Goal: Task Accomplishment & Management: Complete application form

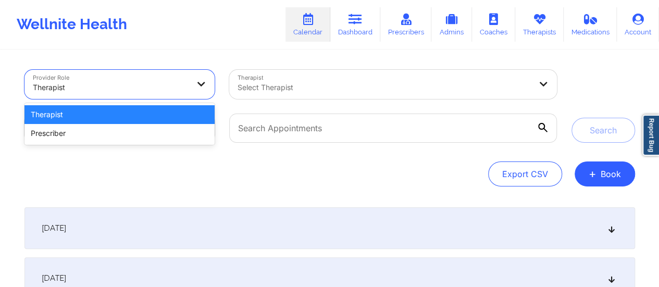
click at [160, 84] on div at bounding box center [111, 87] width 156 height 12
click at [89, 110] on div "Therapist" at bounding box center [119, 114] width 191 height 19
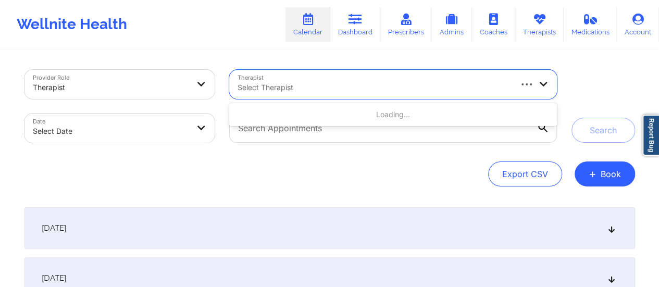
click at [317, 89] on div at bounding box center [373, 87] width 272 height 12
click at [255, 87] on input "Chermora Johnson" at bounding box center [270, 87] width 66 height 10
type input "Chemora Johnson"
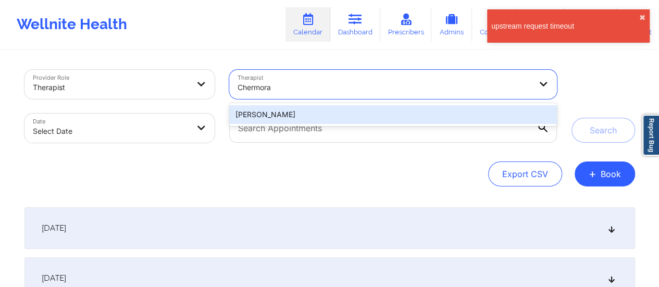
type input "Chermora"
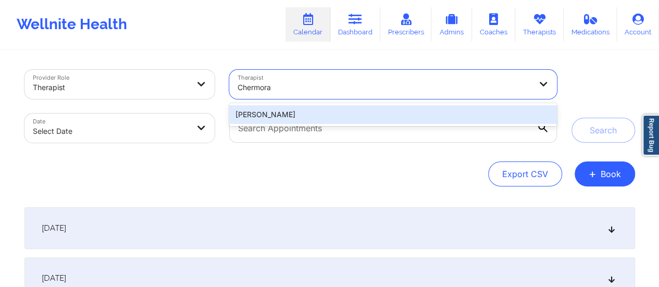
click at [285, 117] on div "[PERSON_NAME]" at bounding box center [392, 114] width 327 height 19
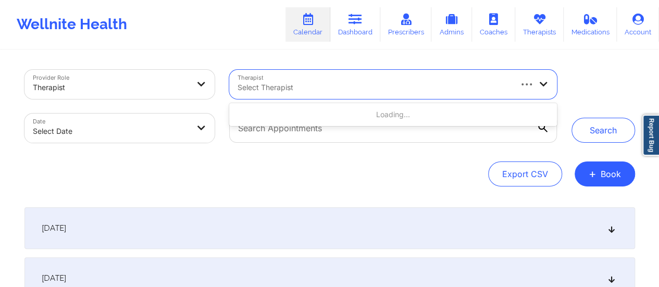
click at [391, 74] on div "Select Therapist" at bounding box center [370, 84] width 282 height 29
type input "Chermo"
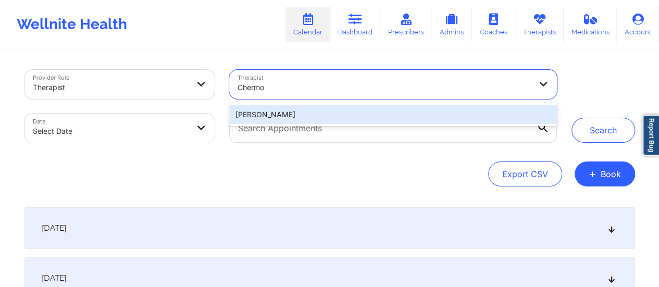
click at [333, 110] on div "[PERSON_NAME]" at bounding box center [392, 114] width 327 height 19
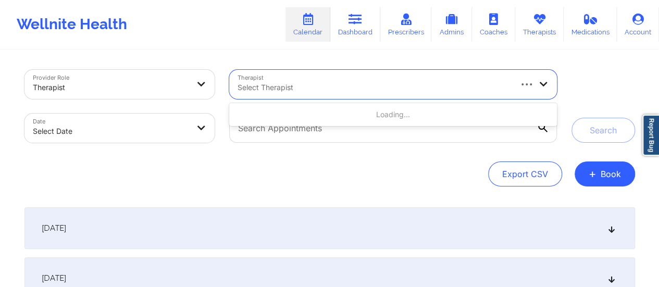
click at [282, 87] on div at bounding box center [373, 87] width 272 height 12
type input "Chermora"
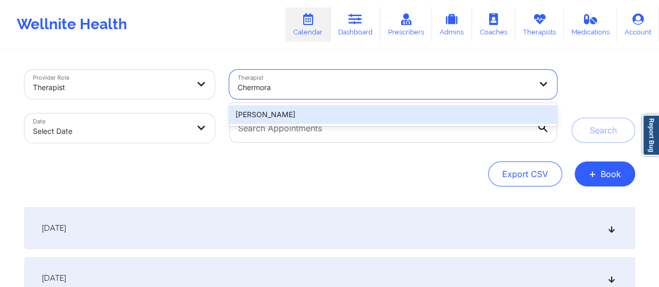
click at [268, 111] on div "[PERSON_NAME]" at bounding box center [392, 114] width 327 height 19
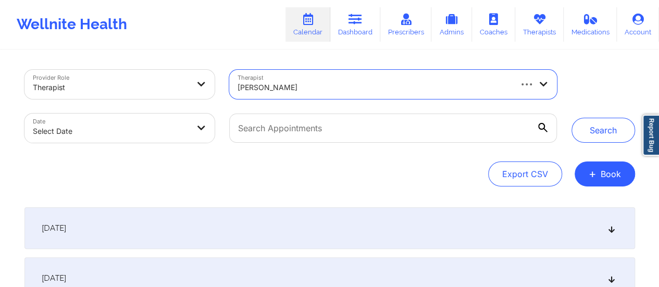
click at [122, 123] on body "Wellnite Health Calendar Dashboard Prescribers Admins Coaches Therapists Medica…" at bounding box center [329, 143] width 659 height 287
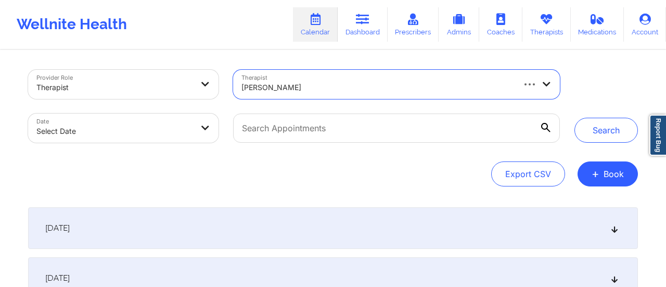
select select "2025-8"
select select "2025-9"
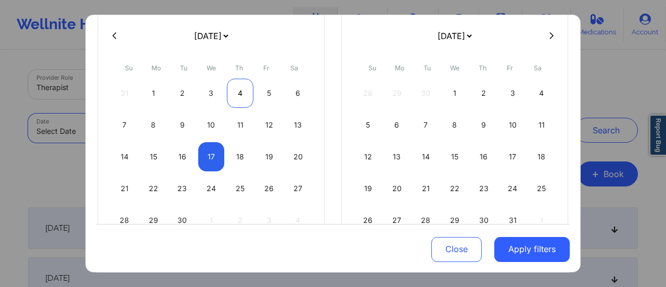
scroll to position [84, 0]
click at [240, 166] on div "18" at bounding box center [240, 156] width 27 height 29
select select "2025-8"
select select "2025-9"
click at [240, 166] on div "18" at bounding box center [240, 156] width 27 height 29
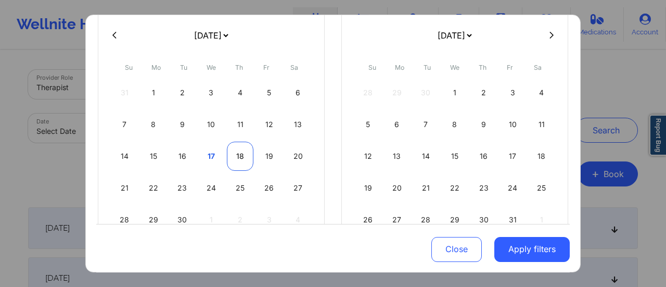
select select "2025-8"
select select "2025-9"
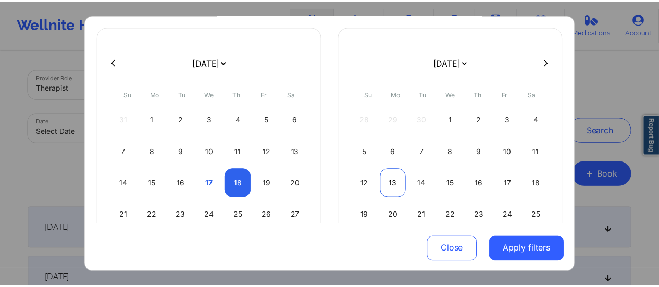
scroll to position [126, 0]
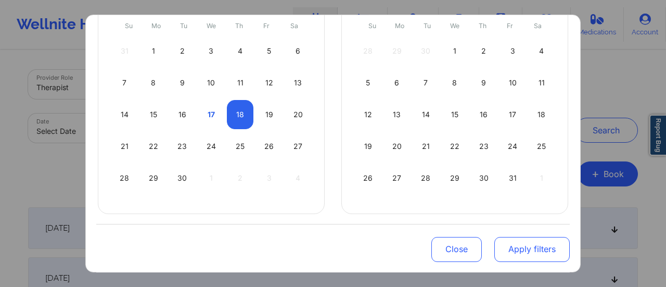
click at [509, 241] on button "Apply filters" at bounding box center [533, 248] width 76 height 25
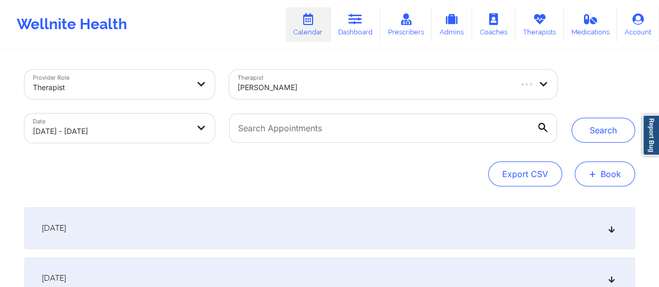
click at [588, 172] on button "+ Book" at bounding box center [604, 173] width 60 height 25
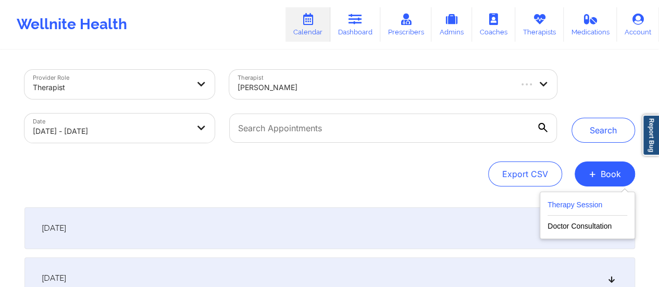
click at [564, 202] on button "Therapy Session" at bounding box center [587, 206] width 80 height 17
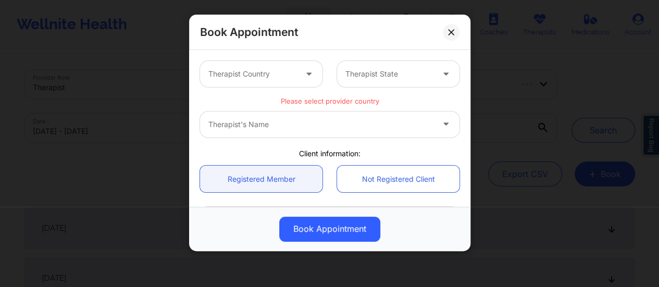
click at [302, 81] on div at bounding box center [309, 74] width 25 height 26
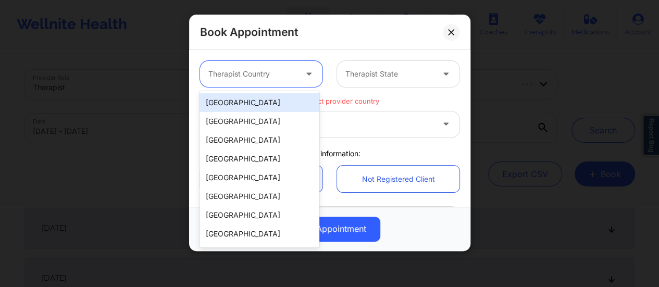
click at [246, 94] on div "[GEOGRAPHIC_DATA]" at bounding box center [259, 102] width 120 height 19
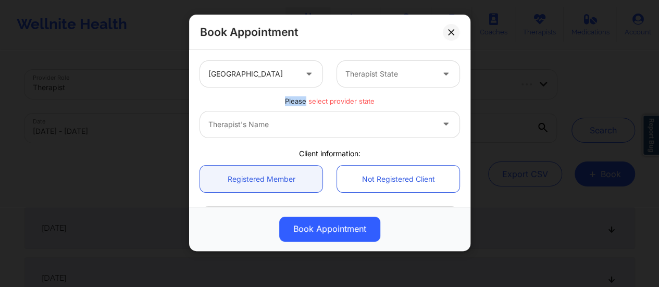
click at [246, 94] on div "Please select provider state" at bounding box center [330, 99] width 274 height 10
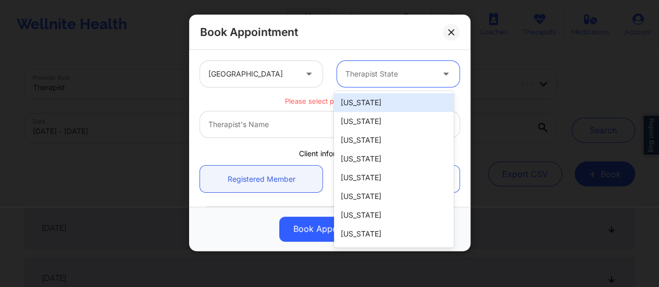
click at [356, 68] on div at bounding box center [389, 74] width 88 height 12
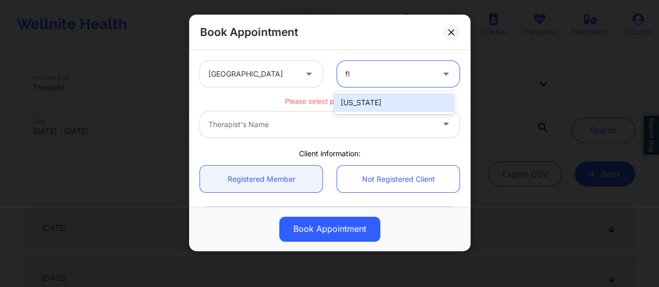
type input "flo"
click at [371, 103] on div "[US_STATE]" at bounding box center [394, 102] width 120 height 19
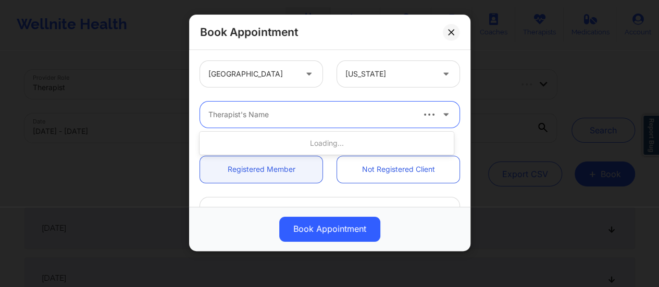
click at [322, 109] on div at bounding box center [310, 114] width 204 height 12
type input "chermora joh"
type input "Chermora"
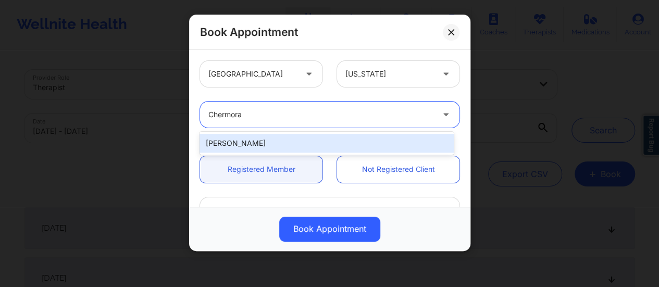
click at [278, 139] on div "[PERSON_NAME]" at bounding box center [326, 143] width 254 height 19
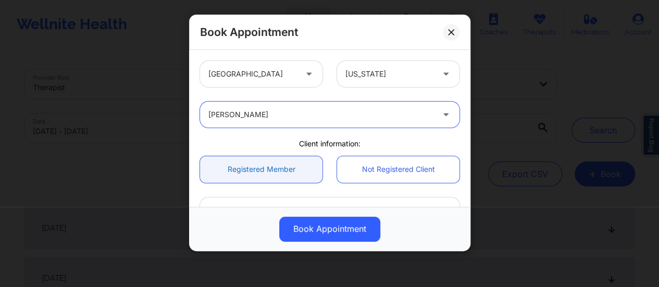
click at [277, 173] on link "Registered Member" at bounding box center [261, 169] width 122 height 27
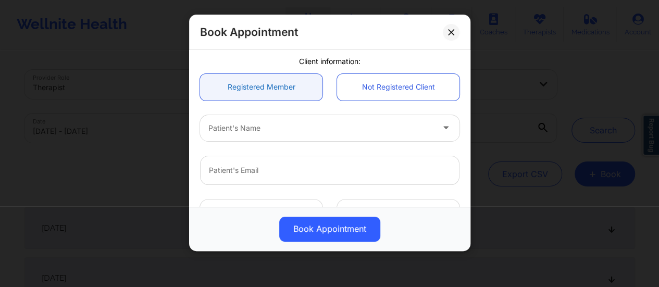
scroll to position [83, 0]
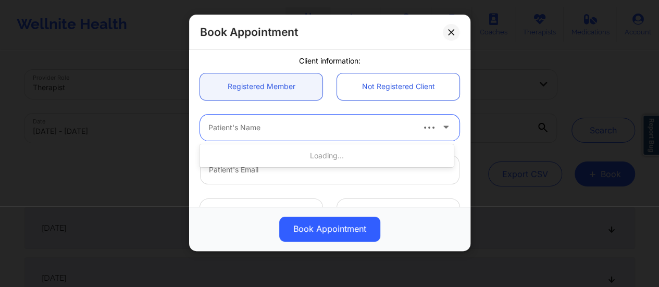
click at [272, 124] on div at bounding box center [310, 127] width 204 height 12
paste input "[PERSON_NAME]"
type input "[PERSON_NAME]"
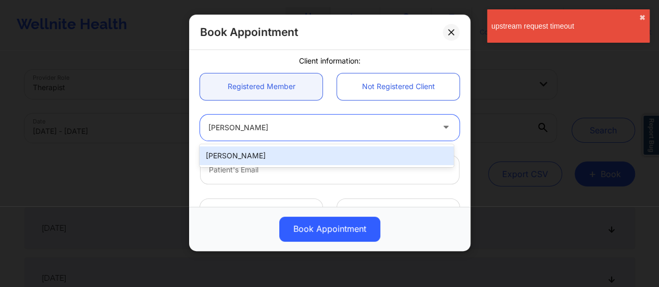
click at [241, 154] on div "[PERSON_NAME]" at bounding box center [326, 155] width 254 height 19
type input "[PERSON_NAME][EMAIL_ADDRESS][PERSON_NAME][DOMAIN_NAME]"
type input "[PHONE_NUMBER]"
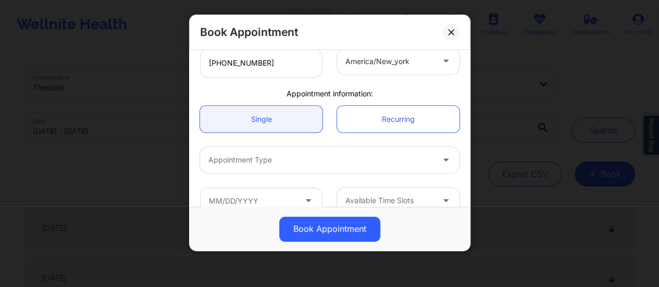
scroll to position [292, 0]
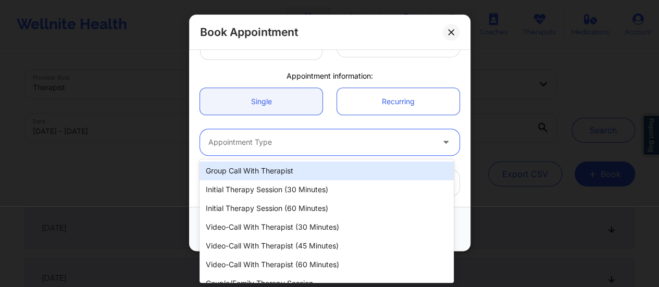
click at [266, 146] on div at bounding box center [320, 142] width 225 height 12
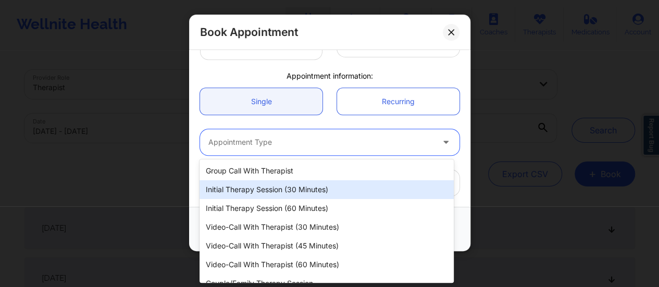
click at [253, 186] on div "Initial Therapy Session (30 minutes)" at bounding box center [326, 189] width 254 height 19
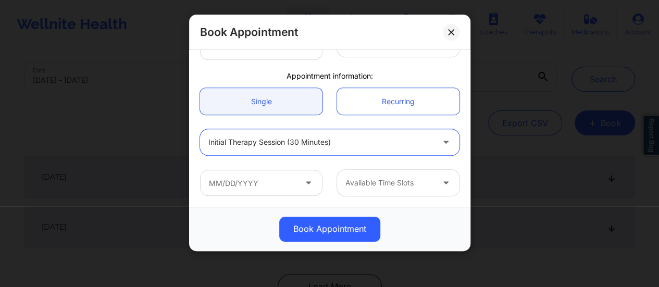
scroll to position [64, 0]
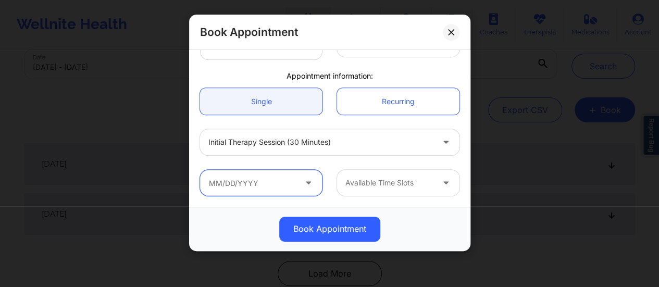
click at [268, 182] on input "text" at bounding box center [261, 183] width 122 height 26
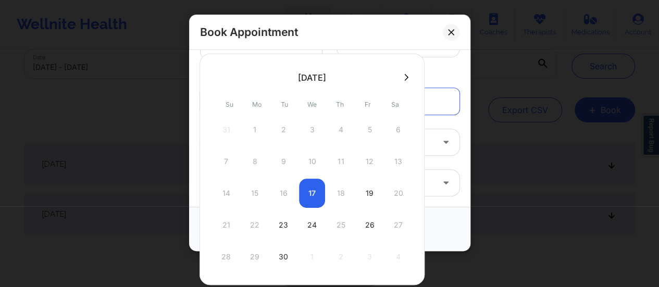
click at [334, 190] on div "14 15 16 17 18 19 20" at bounding box center [312, 193] width 198 height 29
click at [404, 77] on icon at bounding box center [406, 77] width 4 height 8
click at [221, 78] on div at bounding box center [311, 169] width 225 height 231
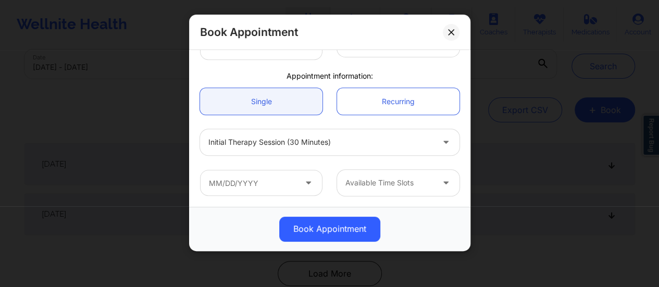
click at [433, 73] on div "Appointment information:" at bounding box center [330, 76] width 274 height 10
click at [369, 184] on div at bounding box center [389, 183] width 88 height 12
click at [303, 177] on icon at bounding box center [308, 181] width 10 height 9
click at [286, 181] on input "text" at bounding box center [261, 183] width 122 height 26
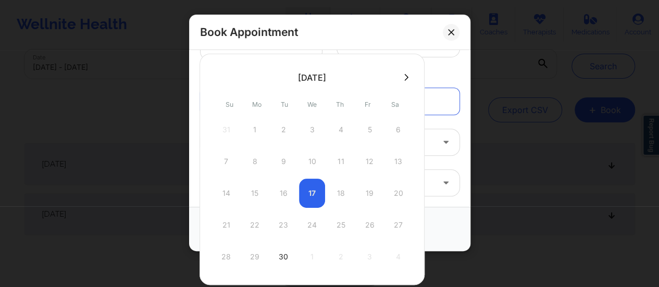
click at [336, 187] on div "14 15 16 17 18 19 20" at bounding box center [312, 193] width 198 height 29
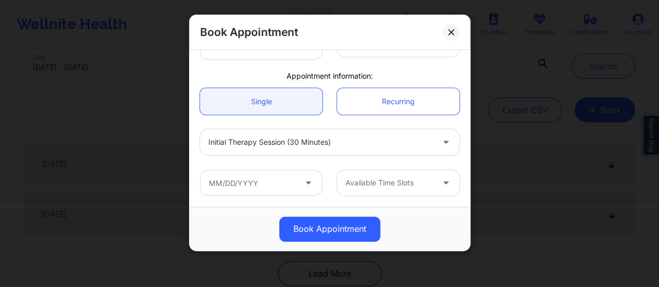
click at [431, 125] on div "Initial Therapy Session (30 minutes)" at bounding box center [330, 142] width 274 height 41
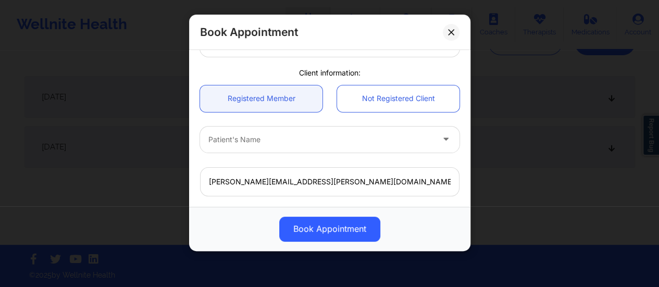
scroll to position [70, 0]
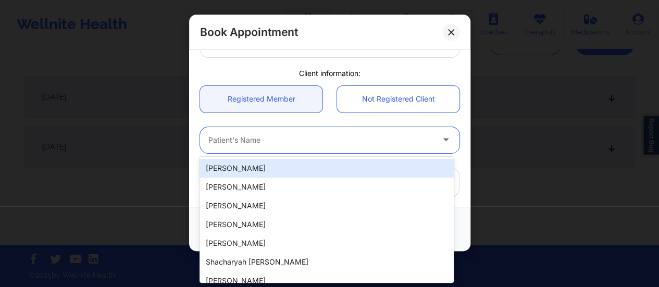
click at [319, 141] on div at bounding box center [320, 140] width 225 height 12
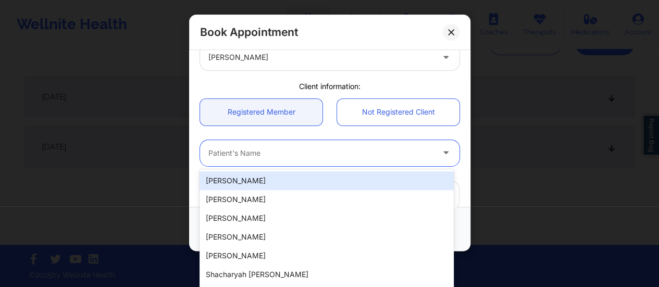
scroll to position [58, 0]
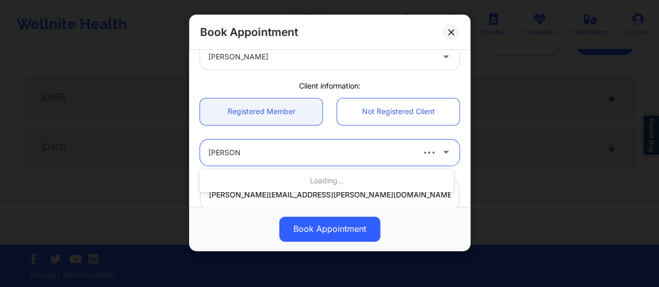
type input "[PERSON_NAME]"
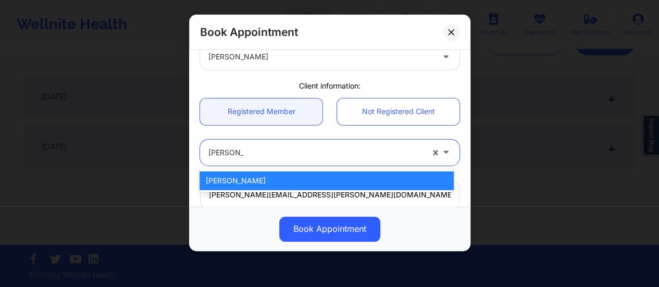
click at [295, 178] on div "[PERSON_NAME]" at bounding box center [326, 180] width 254 height 19
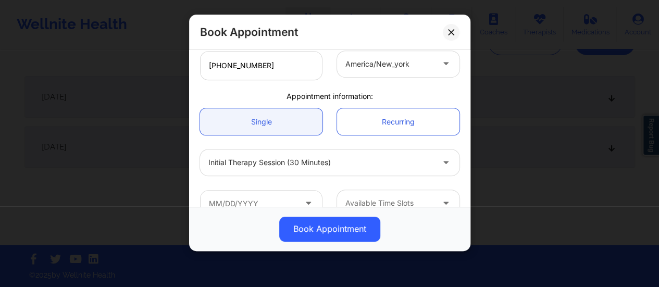
scroll to position [292, 0]
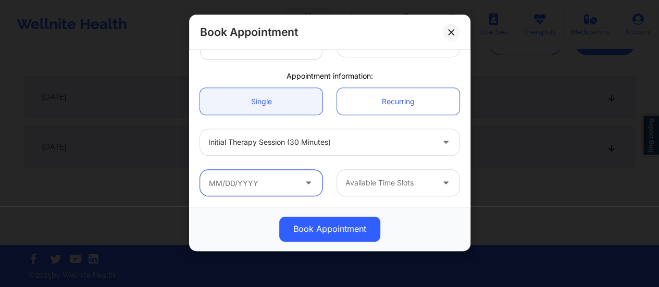
click at [284, 175] on input "text" at bounding box center [261, 183] width 122 height 26
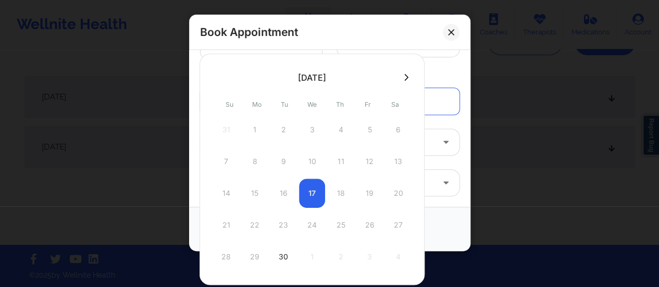
click at [330, 183] on div "14 15 16 17 18 19 20" at bounding box center [312, 193] width 198 height 29
click at [338, 195] on div "14 15 16 17 18 19 20" at bounding box center [312, 193] width 198 height 29
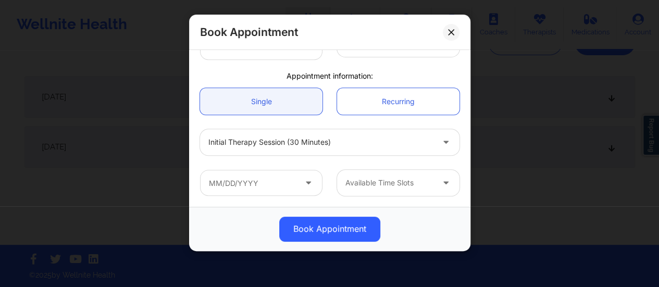
click at [428, 74] on div "Appointment information:" at bounding box center [330, 76] width 274 height 10
click at [448, 34] on icon at bounding box center [451, 32] width 6 height 6
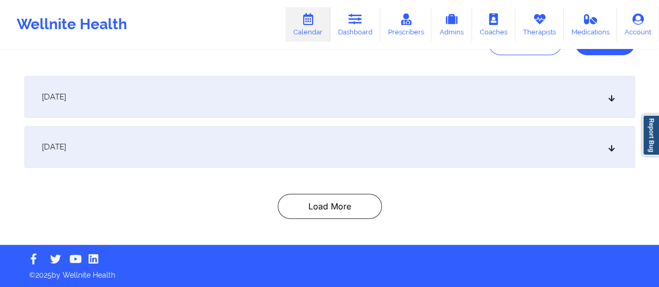
scroll to position [0, 0]
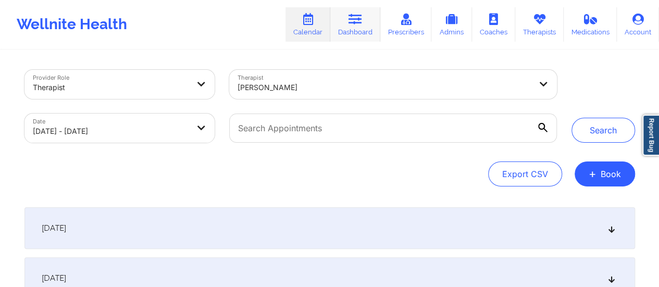
click at [361, 33] on link "Dashboard" at bounding box center [355, 24] width 50 height 34
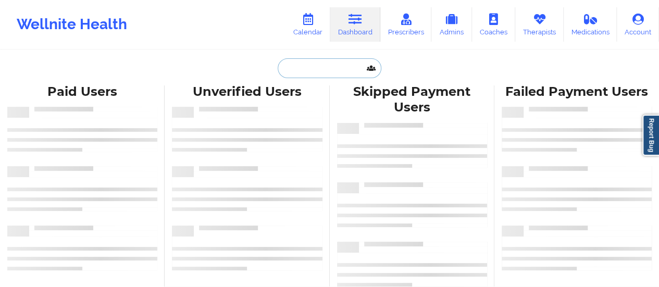
click at [337, 70] on input "text" at bounding box center [329, 68] width 103 height 20
paste input "[EMAIL_ADDRESS][DOMAIN_NAME]"
type input "[EMAIL_ADDRESS][DOMAIN_NAME]"
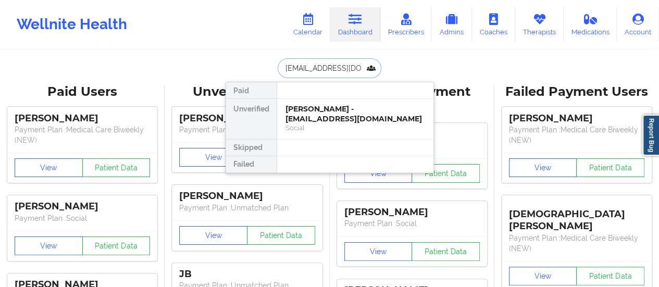
click at [314, 116] on div "[PERSON_NAME] - [EMAIL_ADDRESS][DOMAIN_NAME]" at bounding box center [355, 113] width 140 height 19
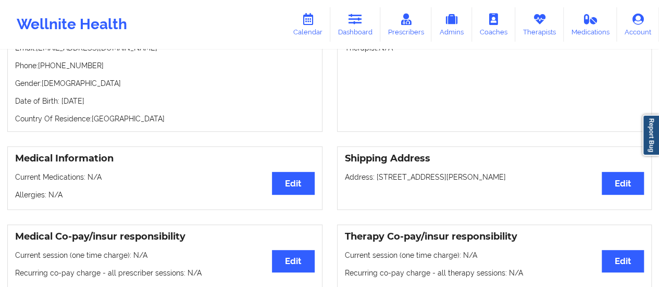
scroll to position [142, 0]
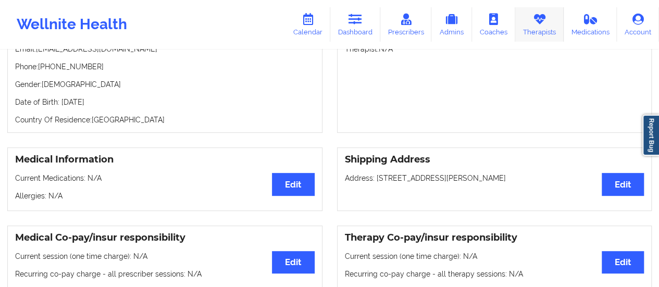
click at [528, 26] on link "Therapists" at bounding box center [539, 24] width 48 height 34
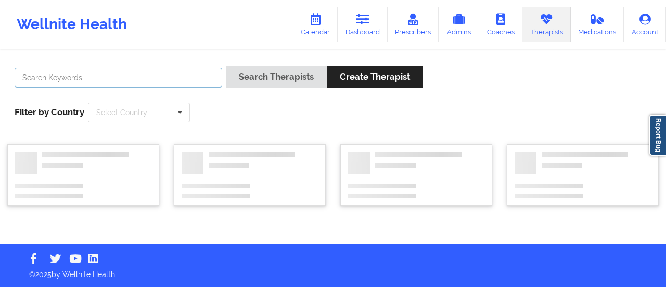
click at [175, 76] on input "text" at bounding box center [119, 78] width 208 height 20
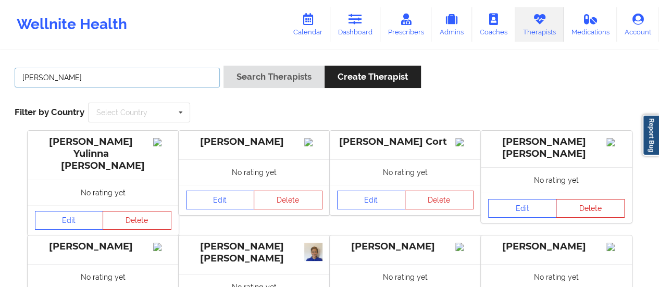
drag, startPoint x: 45, startPoint y: 77, endPoint x: 10, endPoint y: 77, distance: 34.9
click at [11, 77] on div "[PERSON_NAME]" at bounding box center [117, 81] width 212 height 30
type input "[PERSON_NAME]"
click at [223, 66] on button "Search Therapists" at bounding box center [273, 77] width 101 height 22
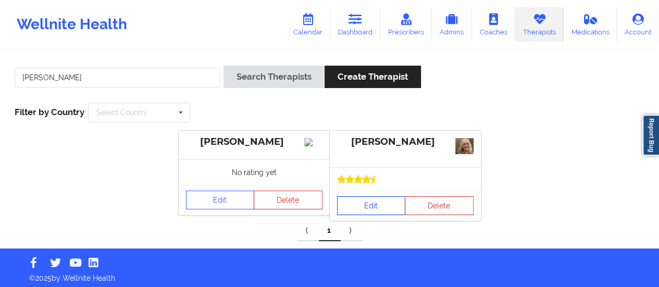
click at [370, 207] on link "Edit" at bounding box center [371, 205] width 69 height 19
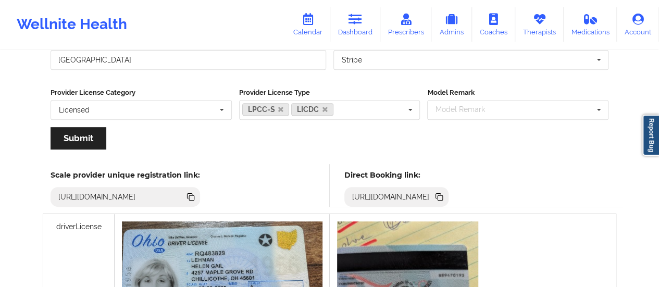
scroll to position [237, 0]
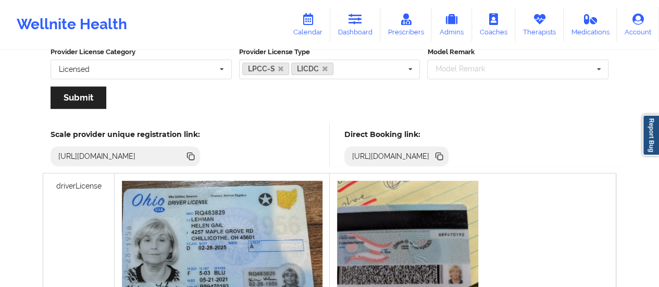
click at [441, 156] on icon at bounding box center [438, 155] width 5 height 5
click at [311, 35] on link "Calendar" at bounding box center [307, 24] width 45 height 34
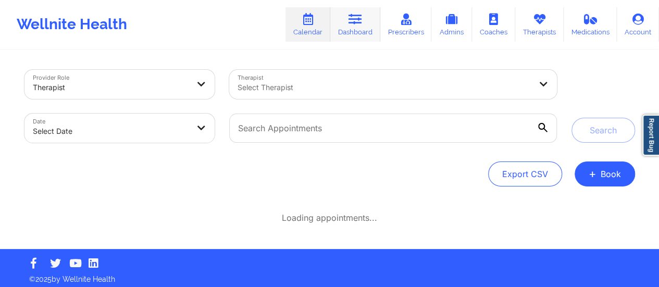
click at [361, 8] on link "Dashboard" at bounding box center [355, 24] width 50 height 34
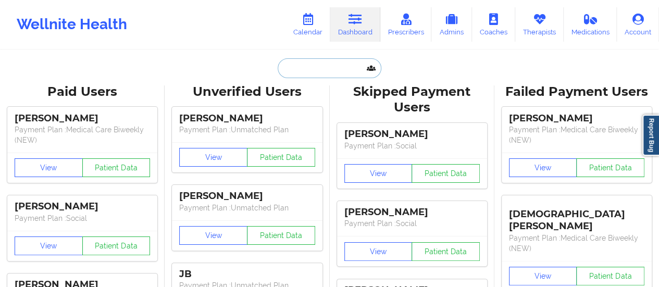
click at [313, 73] on input "text" at bounding box center [329, 68] width 103 height 20
paste input "[EMAIL_ADDRESS][DOMAIN_NAME]"
type input "[EMAIL_ADDRESS][DOMAIN_NAME]"
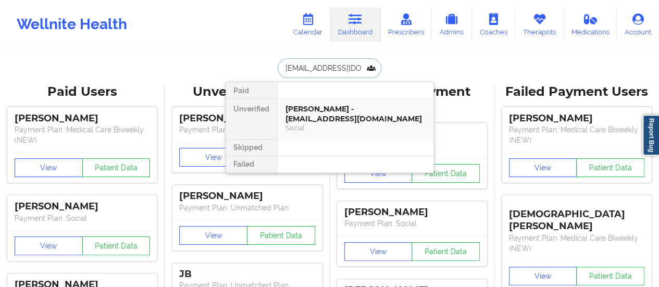
click at [326, 114] on div "[PERSON_NAME] - [EMAIL_ADDRESS][DOMAIN_NAME]" at bounding box center [355, 113] width 140 height 19
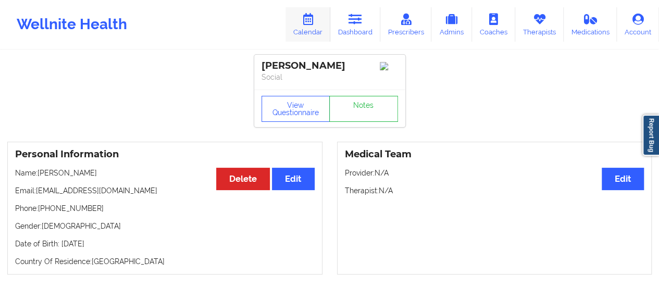
click at [308, 22] on icon at bounding box center [308, 19] width 14 height 11
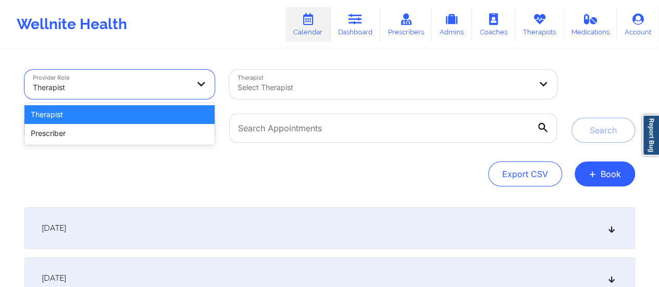
click at [126, 82] on div at bounding box center [111, 87] width 156 height 12
click at [284, 95] on div "Select Therapist" at bounding box center [380, 84] width 303 height 29
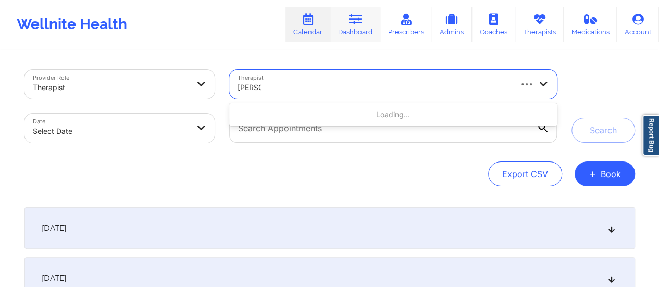
type input "[PERSON_NAME]"
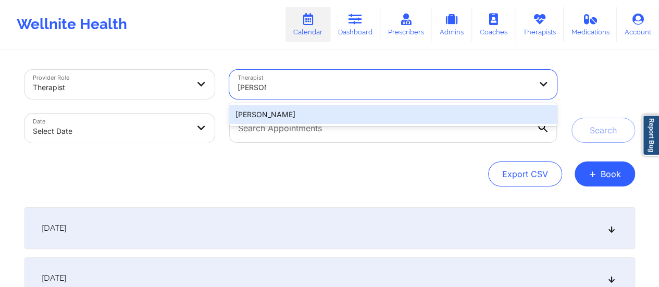
click at [290, 114] on div "[PERSON_NAME]" at bounding box center [392, 114] width 327 height 19
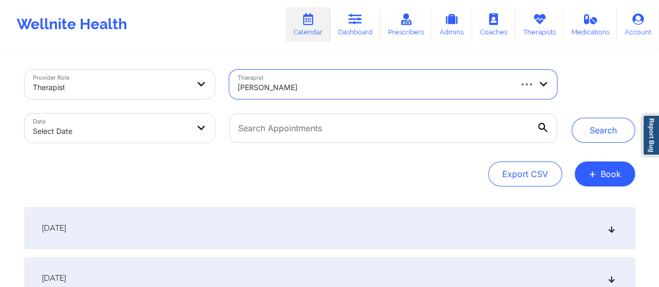
click at [133, 118] on body "Wellnite Health Calendar Dashboard Prescribers Admins Coaches Therapists Medica…" at bounding box center [329, 143] width 659 height 287
select select "2025-8"
select select "2025-9"
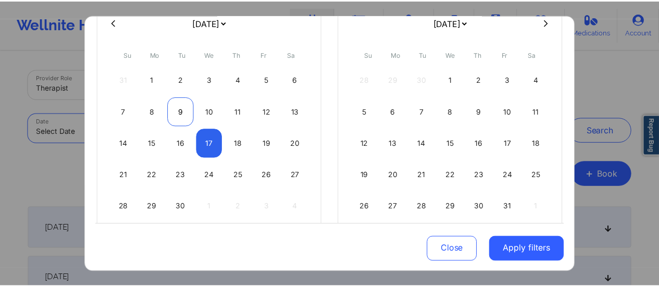
scroll to position [100, 0]
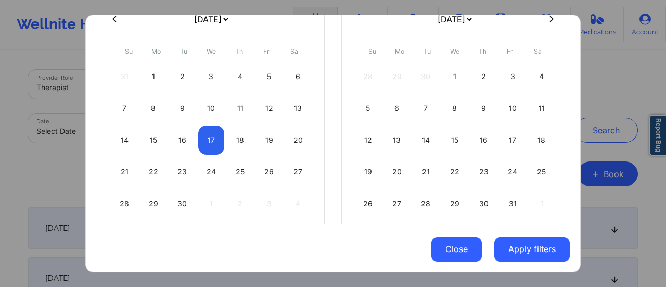
click at [439, 250] on button "Close" at bounding box center [457, 248] width 51 height 25
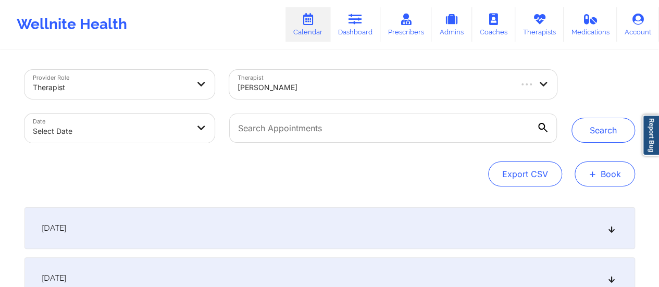
click at [595, 175] on span "+" at bounding box center [592, 174] width 8 height 6
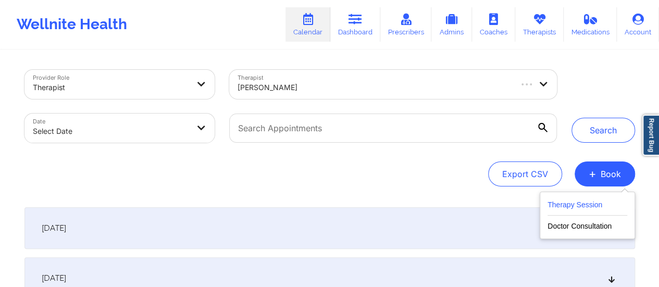
click at [577, 203] on button "Therapy Session" at bounding box center [587, 206] width 80 height 17
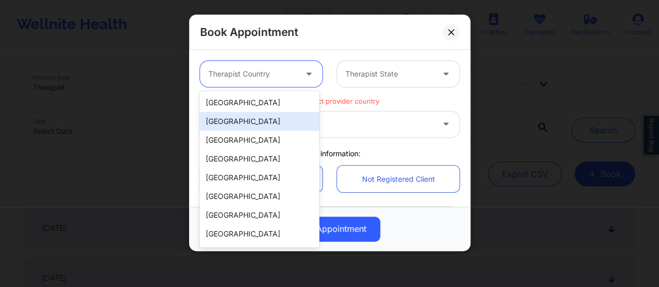
drag, startPoint x: 249, startPoint y: 79, endPoint x: 229, endPoint y: 106, distance: 34.0
click at [229, 106] on body "Wellnite Health Calendar Dashboard Prescribers Admins Coaches Therapists Medica…" at bounding box center [329, 143] width 659 height 287
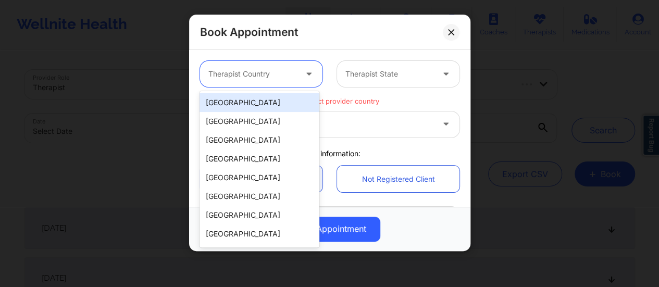
click at [229, 106] on div "[GEOGRAPHIC_DATA]" at bounding box center [259, 102] width 120 height 19
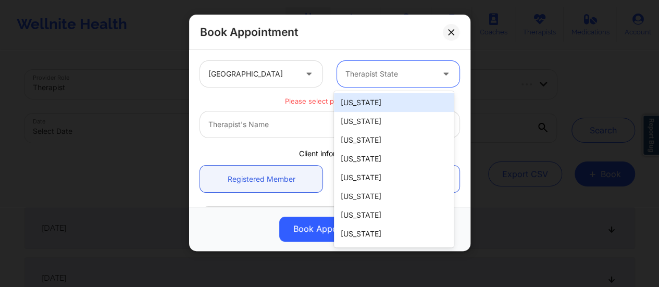
click at [373, 73] on div at bounding box center [389, 74] width 88 height 12
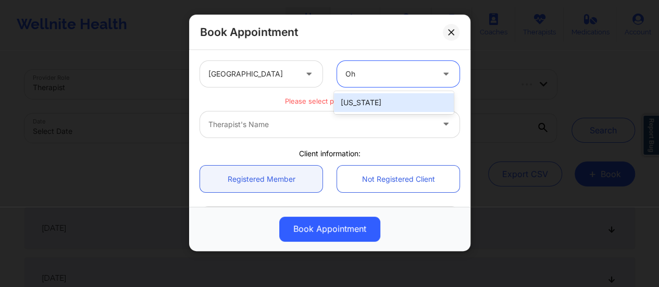
type input "Ohi"
click at [371, 99] on div "[US_STATE]" at bounding box center [394, 102] width 120 height 19
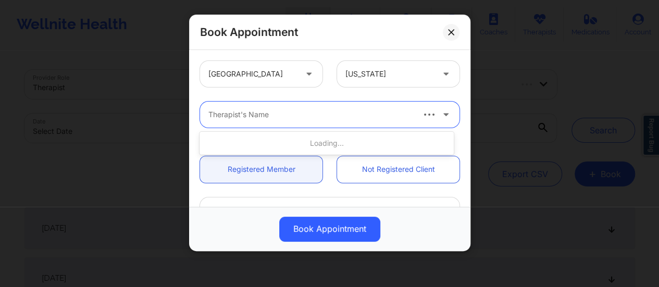
click at [314, 117] on div at bounding box center [310, 114] width 204 height 12
type input "[PERSON_NAME]"
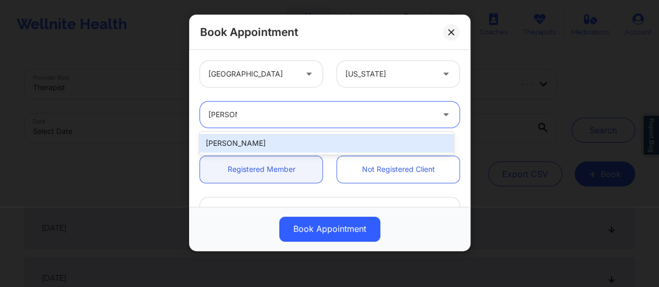
click at [279, 143] on div "[PERSON_NAME]" at bounding box center [326, 143] width 254 height 19
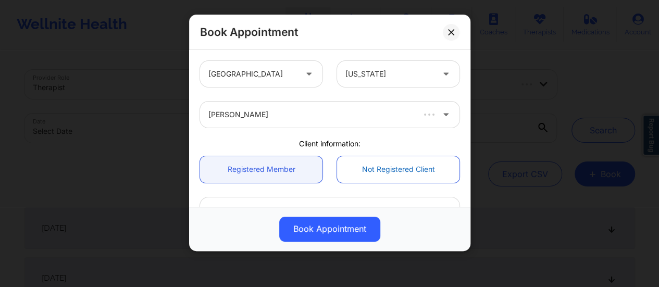
click at [379, 169] on link "Not Registered Client" at bounding box center [398, 169] width 122 height 27
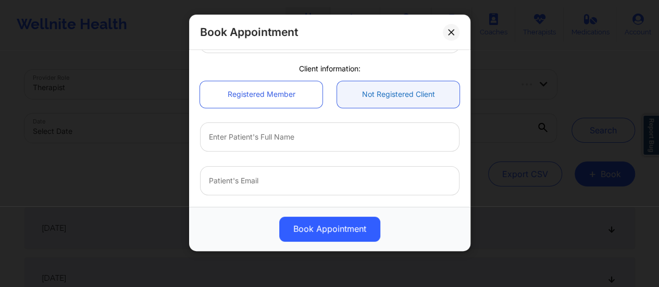
scroll to position [76, 0]
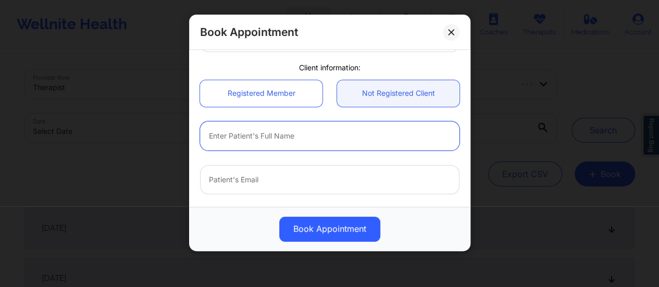
click at [335, 142] on input "text" at bounding box center [329, 135] width 259 height 29
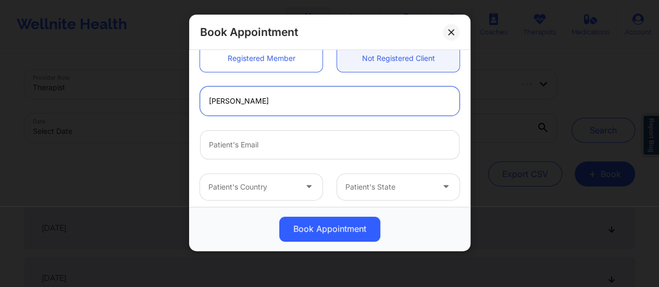
scroll to position [110, 0]
type input "[PERSON_NAME]"
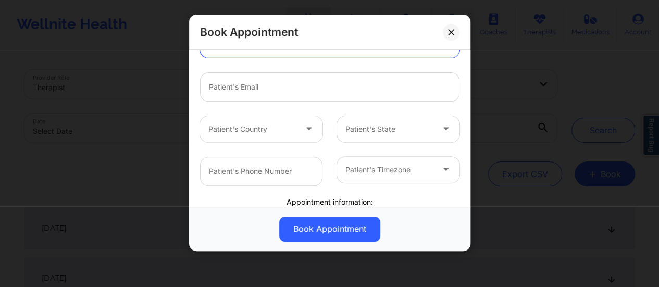
scroll to position [172, 0]
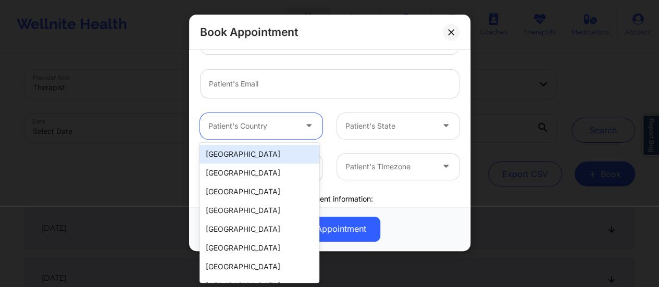
click at [292, 121] on div at bounding box center [252, 126] width 88 height 12
click at [266, 152] on div "[GEOGRAPHIC_DATA]" at bounding box center [259, 154] width 120 height 19
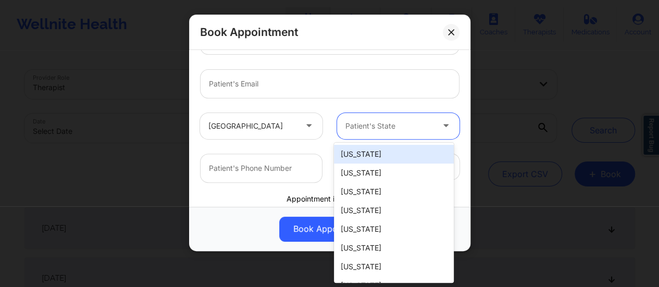
click at [368, 131] on div at bounding box center [389, 126] width 88 height 12
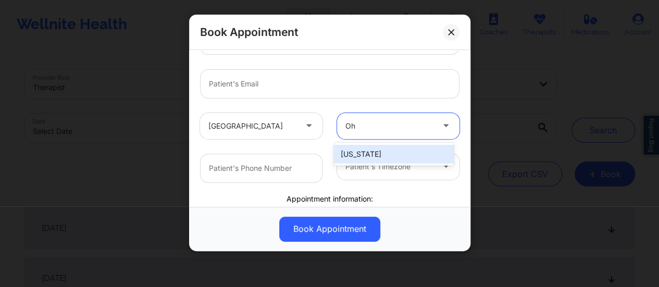
type input "Ohi"
click at [360, 157] on div "[US_STATE]" at bounding box center [394, 154] width 120 height 19
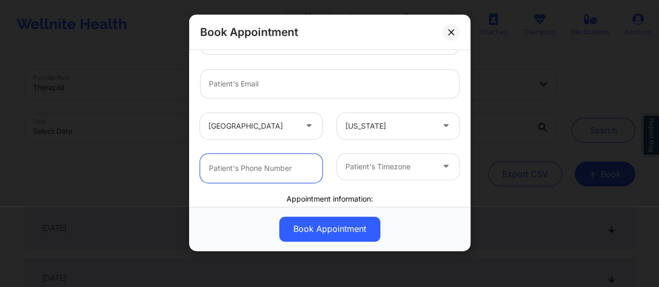
click at [271, 173] on input "text" at bounding box center [261, 168] width 122 height 29
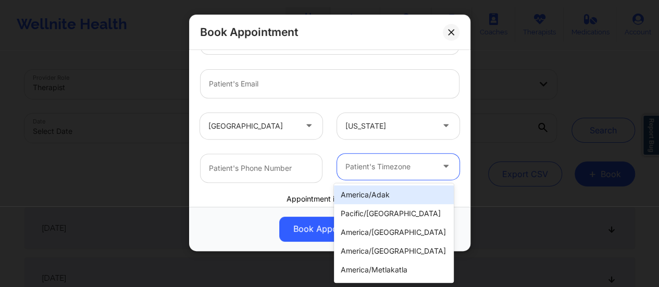
click at [369, 169] on div at bounding box center [389, 166] width 88 height 12
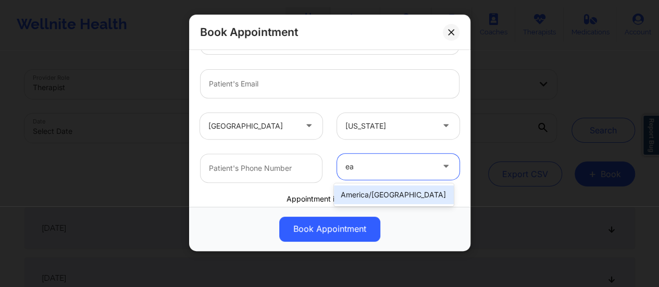
type input "e"
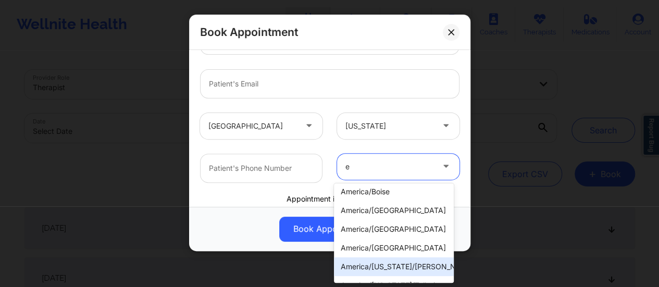
scroll to position [0, 0]
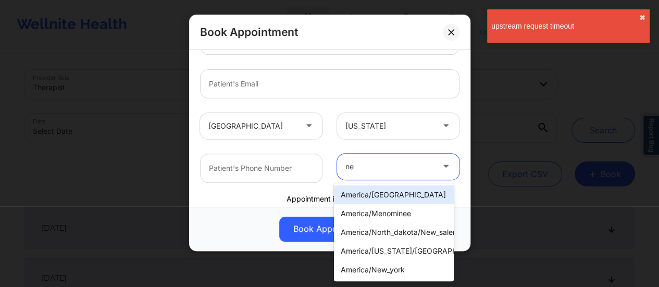
type input "new"
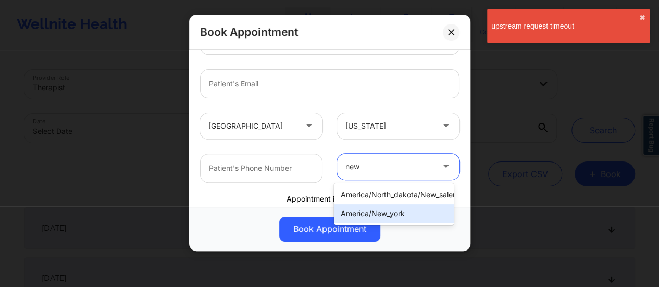
click at [397, 210] on div "america/new_york" at bounding box center [394, 213] width 120 height 19
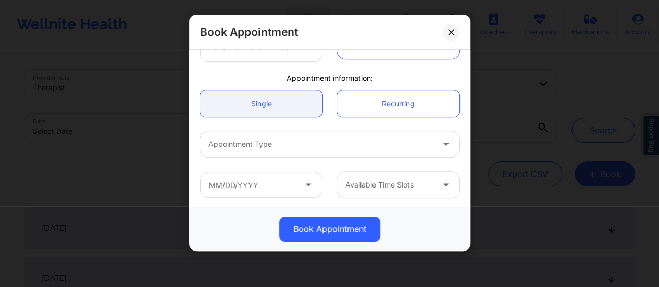
scroll to position [291, 0]
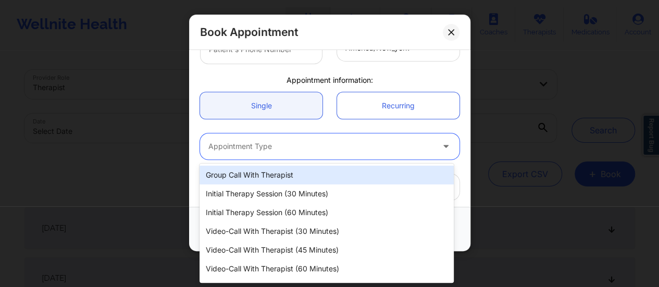
click at [279, 144] on div at bounding box center [320, 146] width 225 height 12
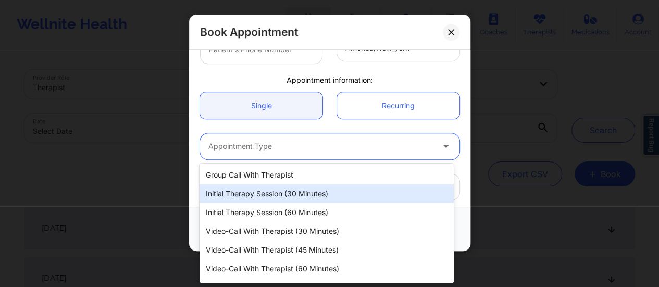
click at [261, 193] on div "Initial Therapy Session (30 minutes)" at bounding box center [326, 193] width 254 height 19
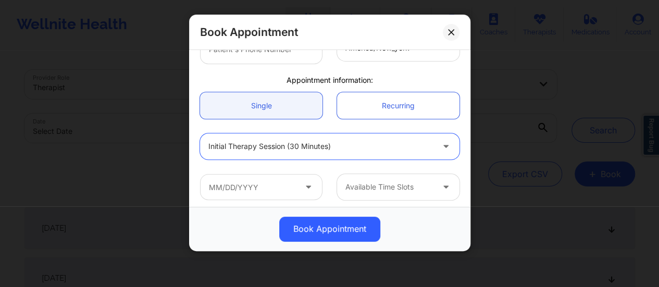
scroll to position [295, 0]
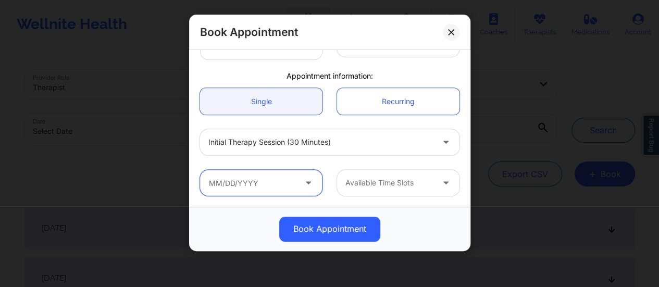
click at [255, 185] on input "text" at bounding box center [261, 183] width 122 height 26
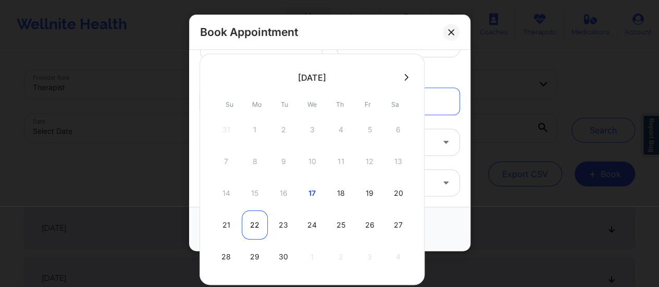
click at [247, 225] on div "22" at bounding box center [255, 224] width 26 height 29
type input "[DATE]"
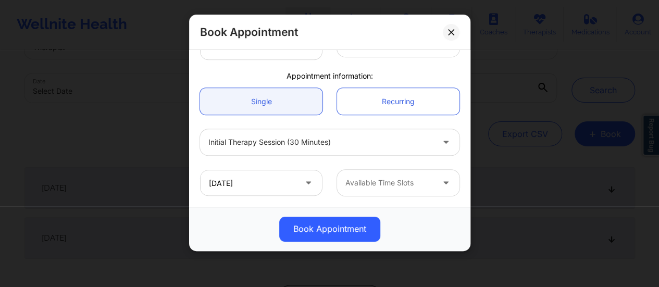
scroll to position [55, 0]
click at [375, 180] on div at bounding box center [389, 183] width 88 height 12
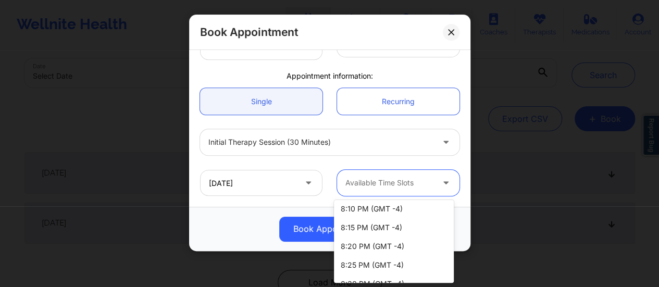
scroll to position [0, 0]
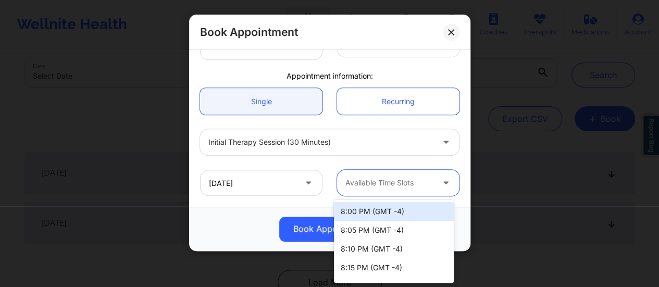
click at [330, 198] on div "[DATE] 55 results available. Use Up and Down to choose options, press Enter to …" at bounding box center [330, 182] width 274 height 41
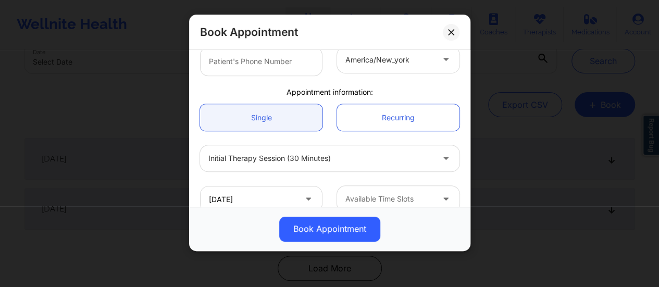
scroll to position [295, 0]
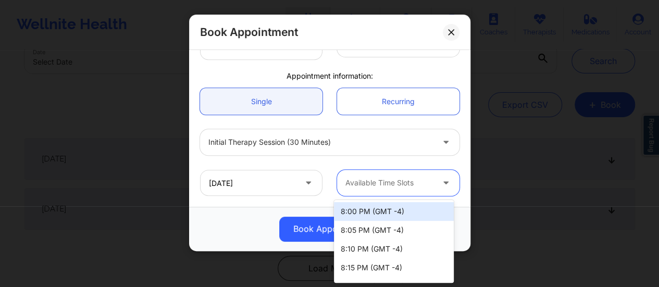
click at [377, 192] on div "Available Time Slots" at bounding box center [385, 183] width 97 height 26
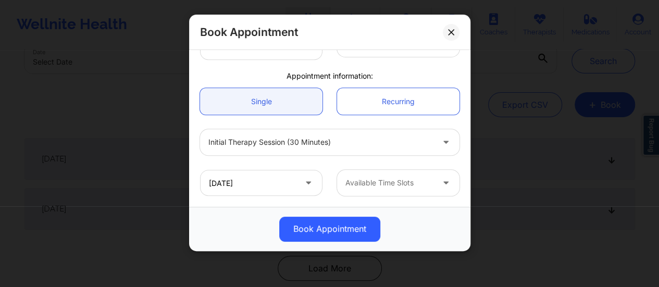
click at [328, 198] on div "[DATE] Available Time Slots" at bounding box center [330, 182] width 274 height 41
click at [407, 178] on div at bounding box center [389, 183] width 88 height 12
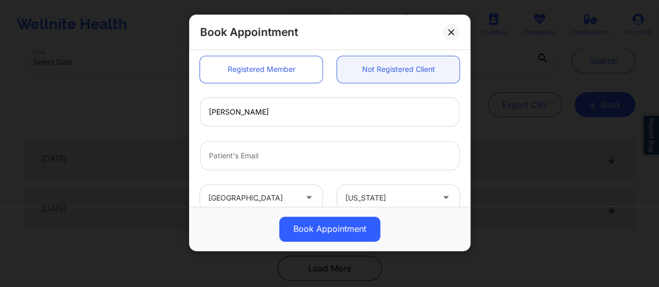
scroll to position [0, 0]
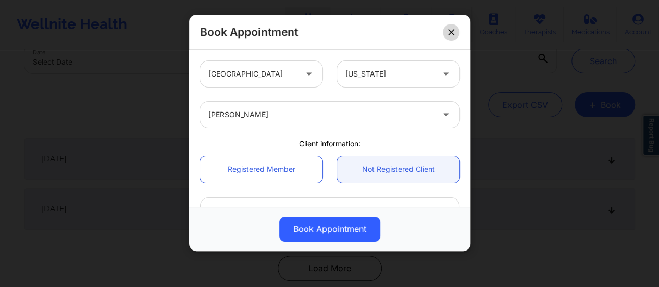
click at [455, 33] on button at bounding box center [451, 32] width 17 height 17
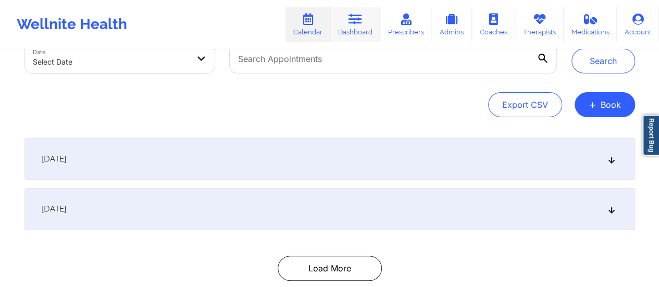
click at [344, 33] on link "Dashboard" at bounding box center [355, 24] width 50 height 34
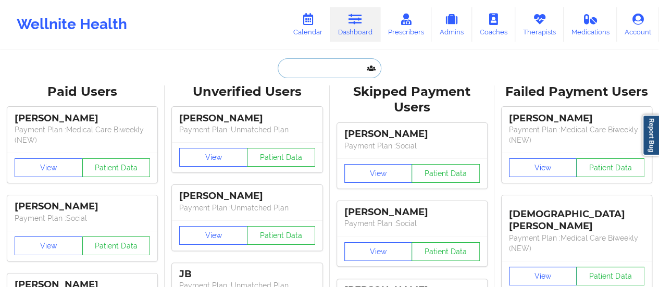
click at [313, 64] on input "text" at bounding box center [329, 68] width 103 height 20
paste input "[PERSON_NAME][EMAIL_ADDRESS][PERSON_NAME][DOMAIN_NAME]"
type input "[PERSON_NAME][EMAIL_ADDRESS][PERSON_NAME][DOMAIN_NAME]"
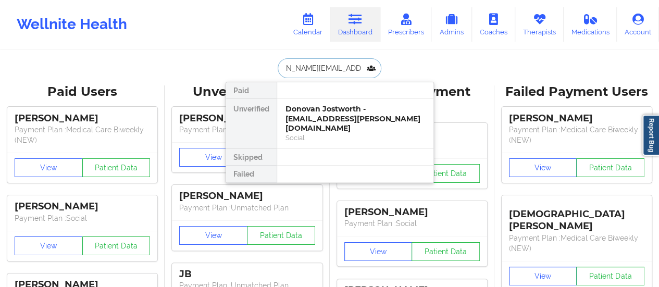
click at [333, 112] on div "Donovan Jostworth - [EMAIL_ADDRESS][PERSON_NAME][DOMAIN_NAME]" at bounding box center [355, 118] width 140 height 29
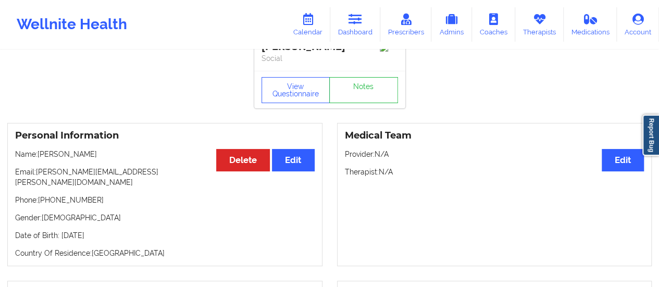
scroll to position [33, 0]
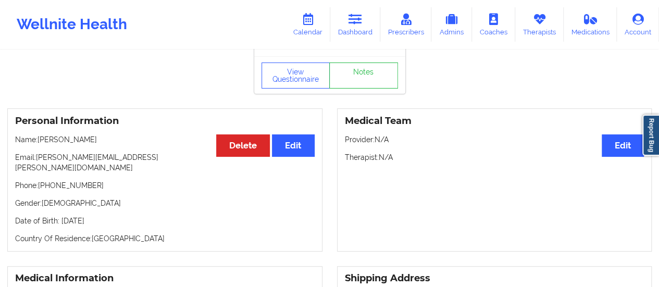
drag, startPoint x: 105, startPoint y: 140, endPoint x: 39, endPoint y: 140, distance: 66.7
click at [39, 140] on p "Name: [PERSON_NAME]" at bounding box center [164, 139] width 299 height 10
copy p "[PERSON_NAME]"
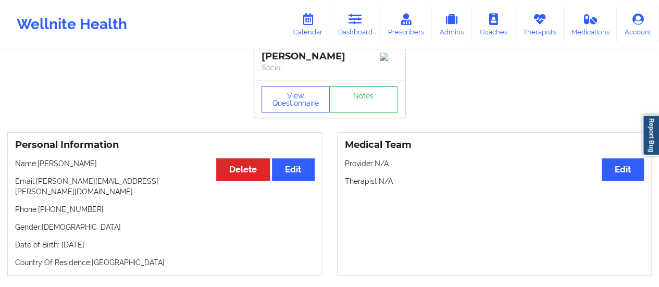
scroll to position [0, 0]
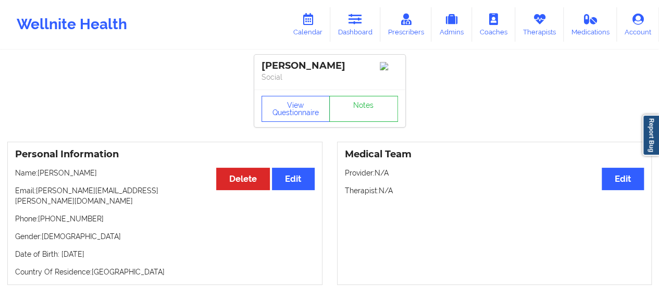
copy p "[PERSON_NAME]"
click at [355, 24] on icon at bounding box center [355, 19] width 14 height 11
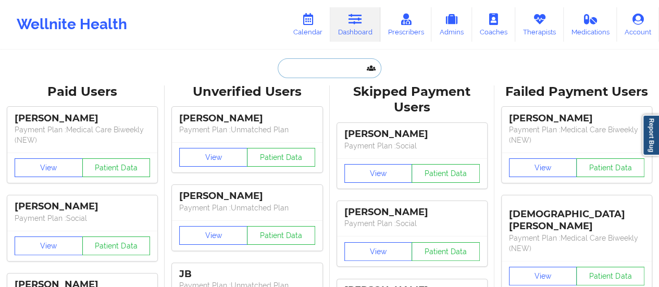
click at [305, 77] on input "text" at bounding box center [329, 68] width 103 height 20
paste input "[PERSON_NAME][EMAIL_ADDRESS][DOMAIN_NAME]"
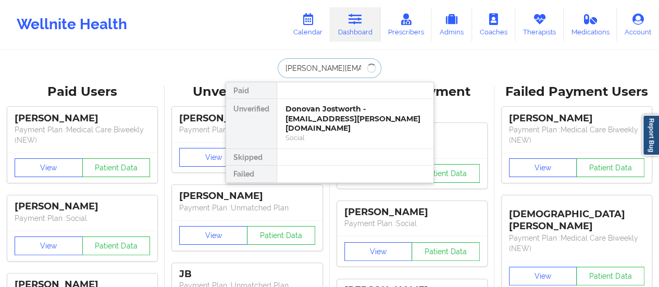
type input "[PERSON_NAME][EMAIL_ADDRESS][DOMAIN_NAME]"
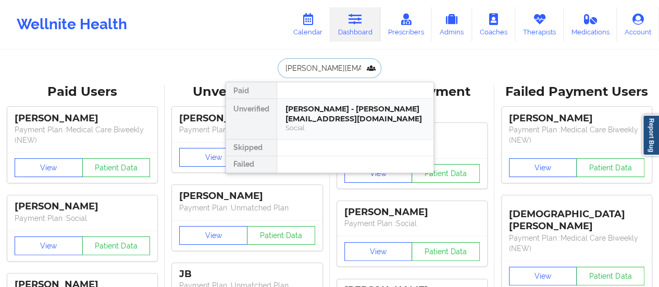
click at [358, 118] on div "[PERSON_NAME] - [PERSON_NAME][EMAIL_ADDRESS][DOMAIN_NAME]" at bounding box center [355, 113] width 140 height 19
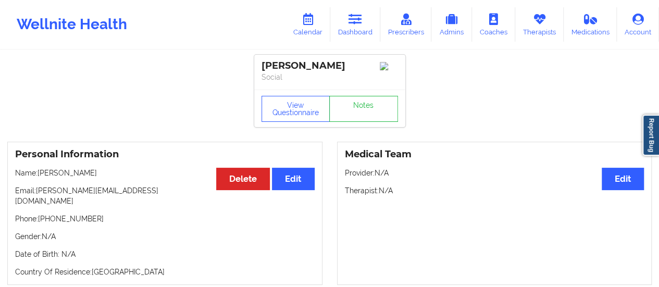
drag, startPoint x: 39, startPoint y: 175, endPoint x: 122, endPoint y: 175, distance: 83.3
click at [122, 175] on p "Name: [PERSON_NAME]" at bounding box center [164, 173] width 299 height 10
copy p "[PERSON_NAME]"
click at [360, 23] on icon at bounding box center [355, 19] width 14 height 11
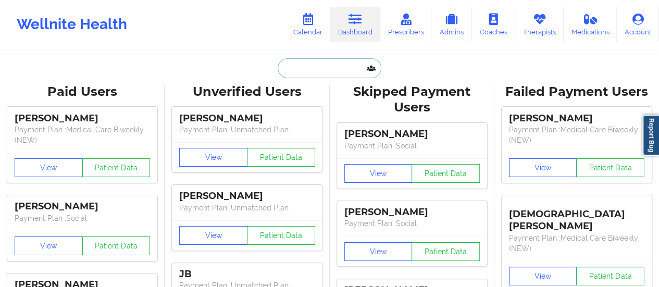
click at [315, 68] on input "text" at bounding box center [329, 68] width 103 height 20
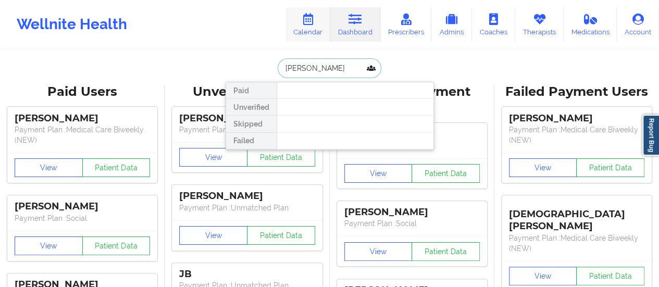
type input "[PERSON_NAME]"
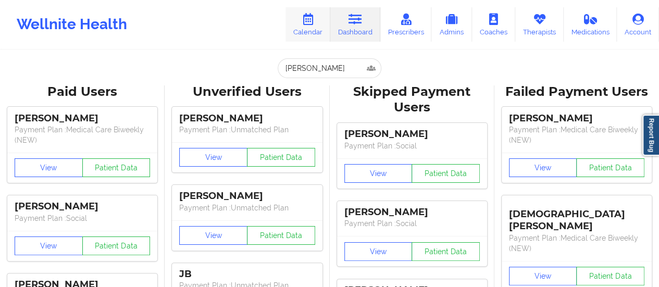
click at [311, 27] on link "Calendar" at bounding box center [307, 24] width 45 height 34
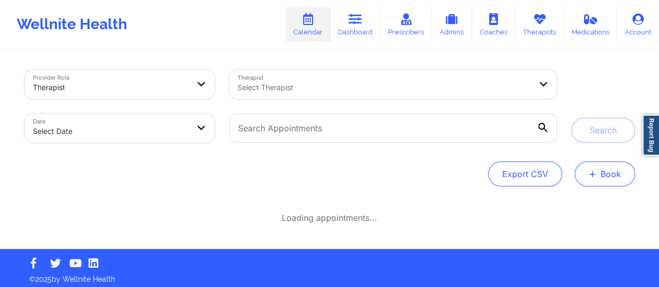
click at [602, 179] on button "+ Book" at bounding box center [604, 173] width 60 height 25
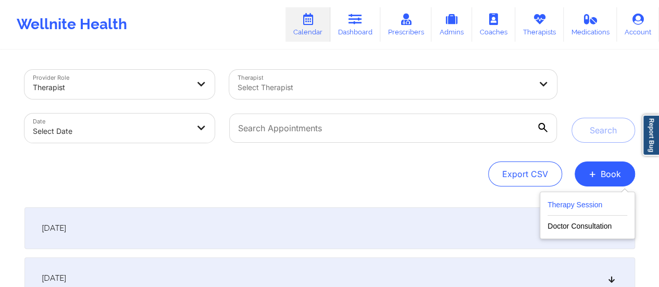
click at [574, 206] on button "Therapy Session" at bounding box center [587, 206] width 80 height 17
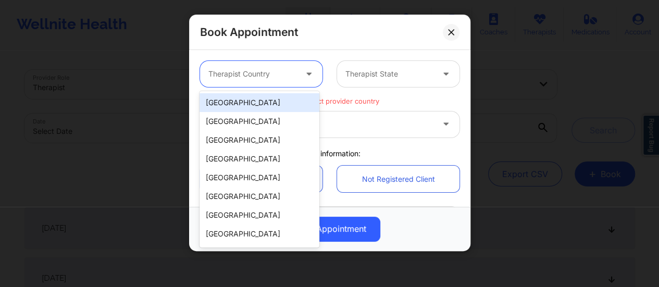
click at [268, 70] on div at bounding box center [252, 74] width 88 height 12
click at [232, 109] on div "[GEOGRAPHIC_DATA]" at bounding box center [259, 102] width 120 height 19
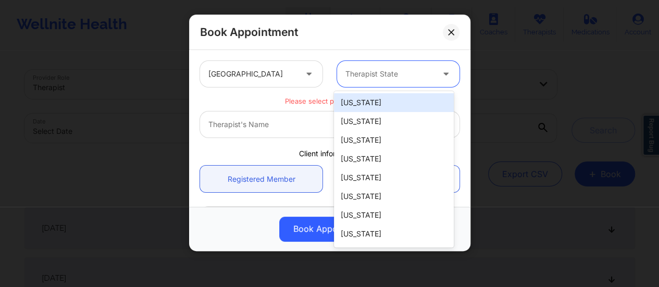
click at [356, 85] on div "Therapist State" at bounding box center [385, 74] width 97 height 26
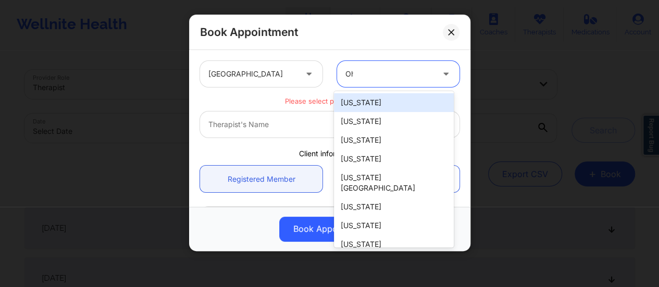
type input "Ohi"
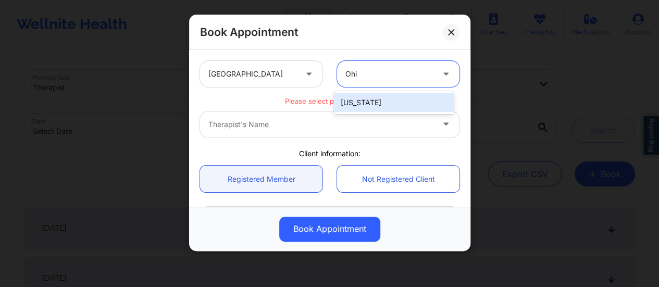
click at [361, 104] on div "[US_STATE]" at bounding box center [394, 102] width 120 height 19
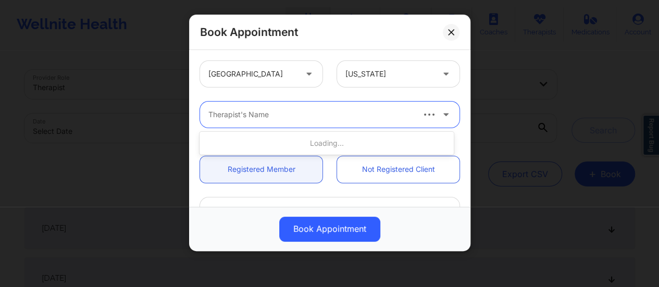
click at [299, 122] on div "Therapist's Name" at bounding box center [306, 115] width 213 height 26
type input "[PERSON_NAME]"
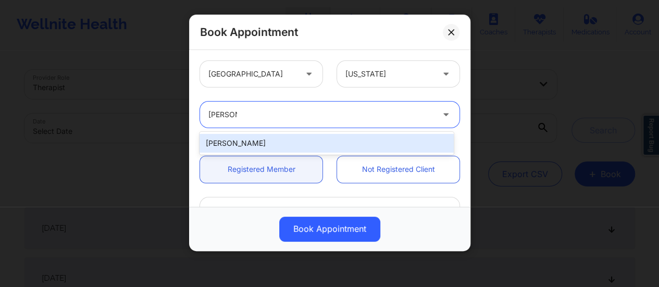
click at [272, 141] on div "[PERSON_NAME]" at bounding box center [326, 143] width 254 height 19
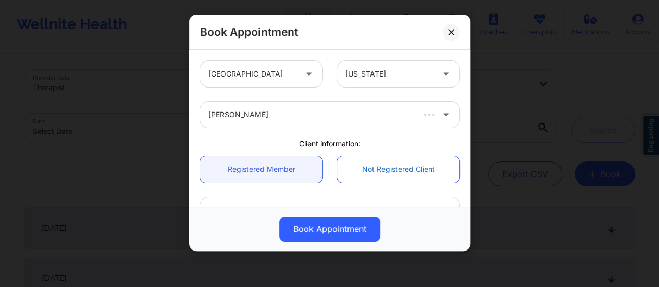
click at [364, 164] on link "Not Registered Client" at bounding box center [398, 169] width 122 height 27
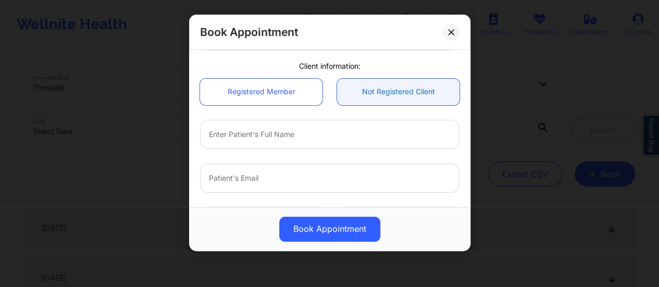
scroll to position [79, 0]
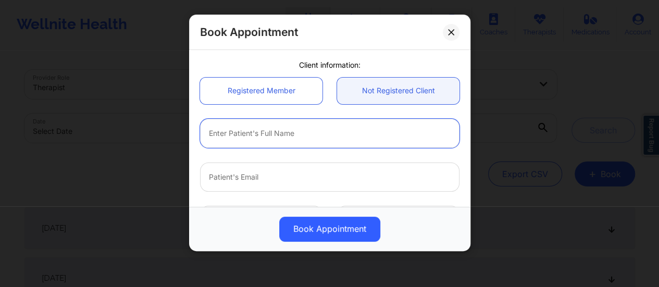
click at [312, 142] on input "text" at bounding box center [329, 133] width 259 height 29
type input "[PERSON_NAME]"
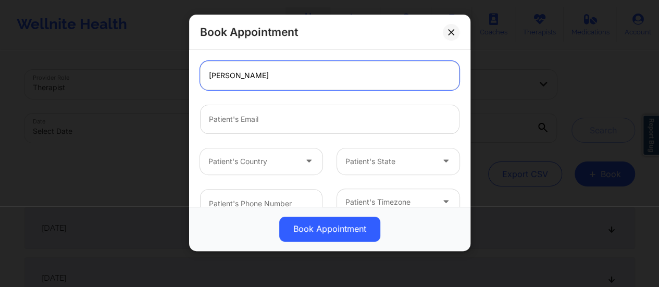
scroll to position [137, 0]
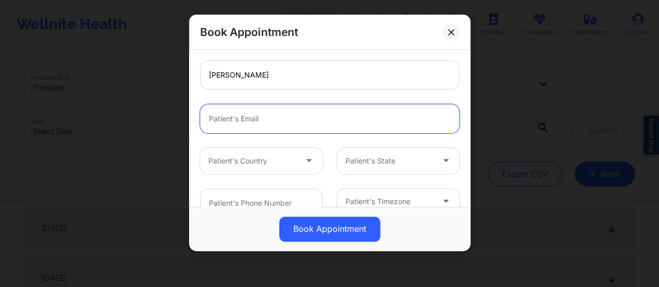
click at [281, 115] on input "email" at bounding box center [329, 118] width 259 height 29
paste input "[PERSON_NAME][EMAIL_ADDRESS][DOMAIN_NAME]"
type input "[PERSON_NAME][EMAIL_ADDRESS][DOMAIN_NAME]"
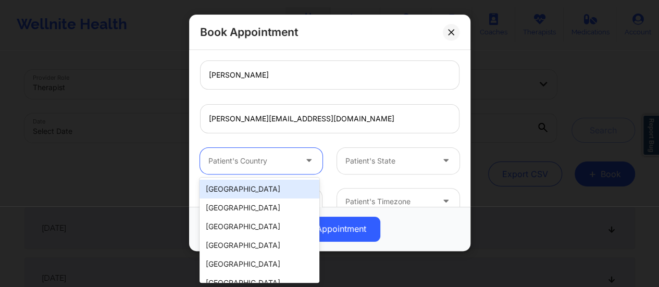
click at [283, 162] on div at bounding box center [252, 161] width 88 height 12
click at [257, 191] on div "[GEOGRAPHIC_DATA]" at bounding box center [259, 189] width 120 height 19
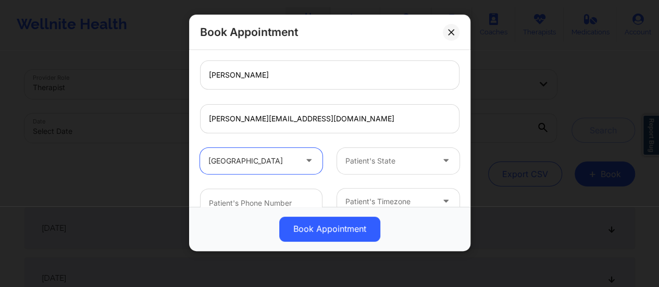
click at [357, 163] on div at bounding box center [389, 161] width 88 height 12
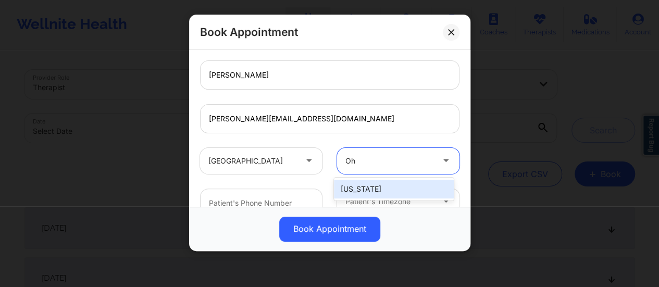
type input "Ohi"
click at [357, 191] on div "[US_STATE]" at bounding box center [394, 189] width 120 height 19
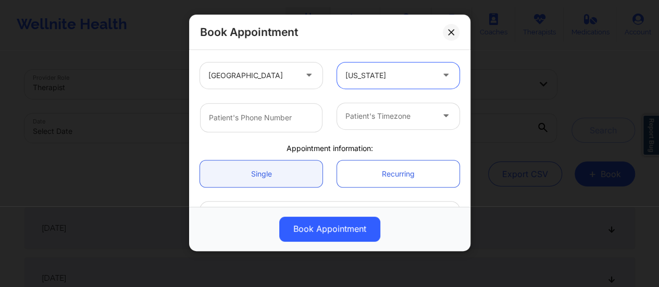
scroll to position [224, 0]
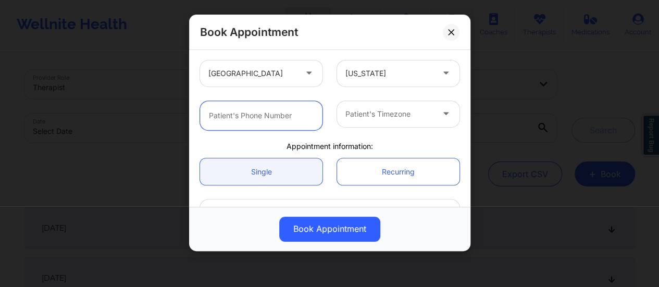
click at [262, 116] on input "text" at bounding box center [261, 115] width 122 height 29
paste input "[PHONE_NUMBER]"
type input "[PHONE_NUMBER]"
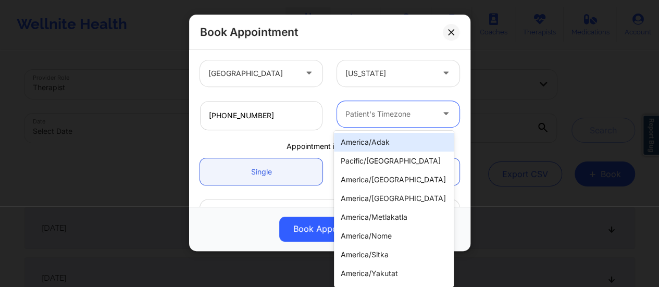
click at [364, 116] on div at bounding box center [389, 114] width 88 height 12
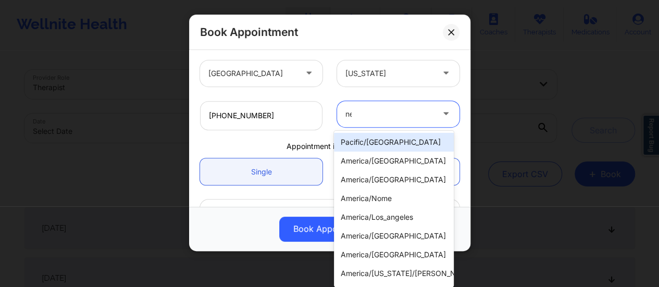
type input "new"
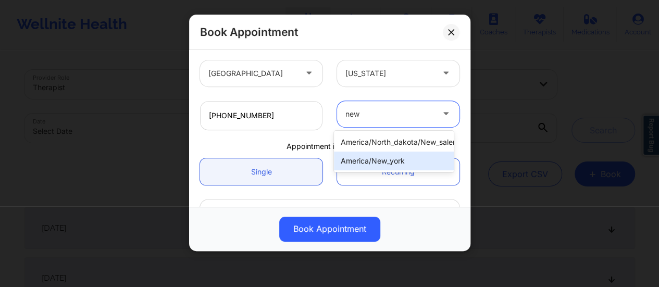
click at [399, 160] on div "america/new_york" at bounding box center [394, 161] width 120 height 19
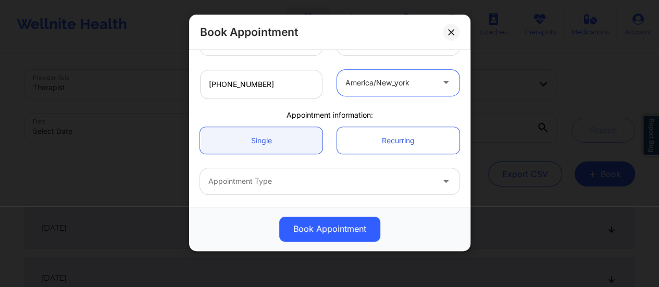
scroll to position [256, 0]
click at [281, 146] on link "Single" at bounding box center [261, 140] width 122 height 27
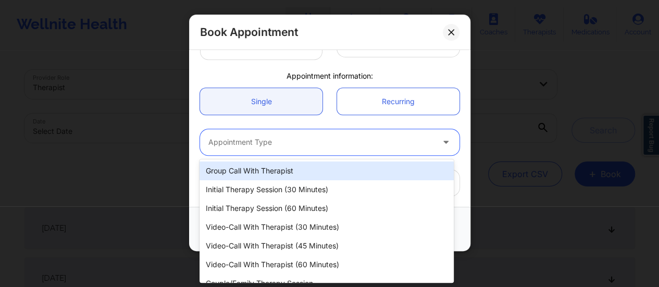
click at [273, 142] on div at bounding box center [320, 142] width 225 height 12
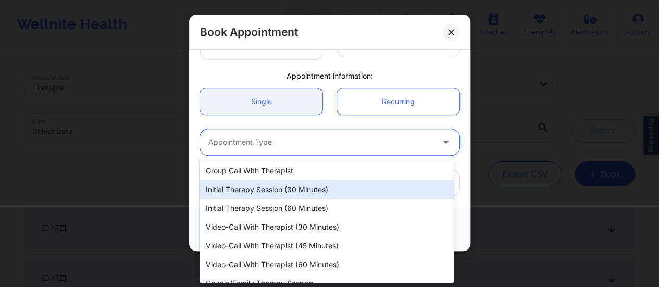
click at [271, 193] on div "Initial Therapy Session (30 minutes)" at bounding box center [326, 189] width 254 height 19
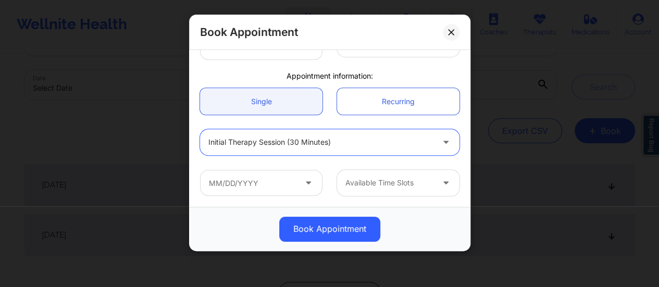
scroll to position [46, 0]
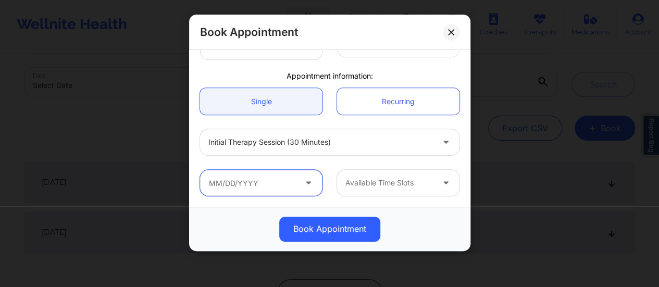
click at [285, 180] on input "text" at bounding box center [261, 183] width 122 height 26
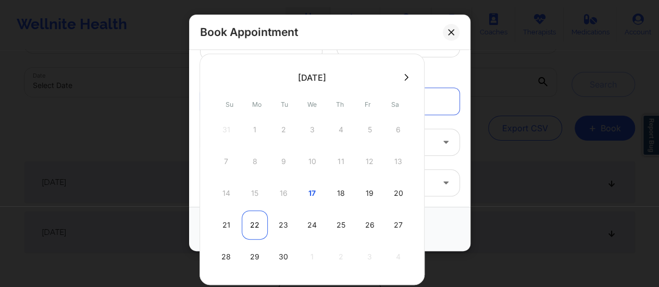
click at [256, 218] on div "22" at bounding box center [255, 224] width 26 height 29
type input "[DATE]"
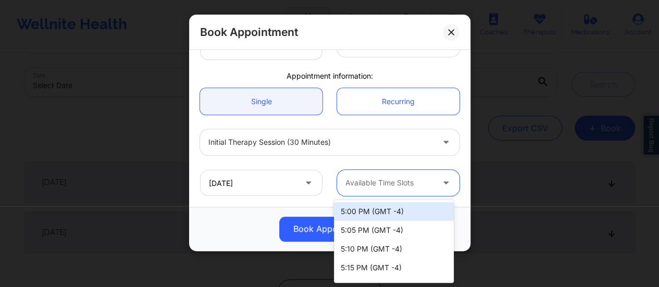
click at [398, 184] on div at bounding box center [389, 183] width 88 height 12
click at [380, 209] on div "5:00 PM (GMT -4)" at bounding box center [394, 211] width 120 height 19
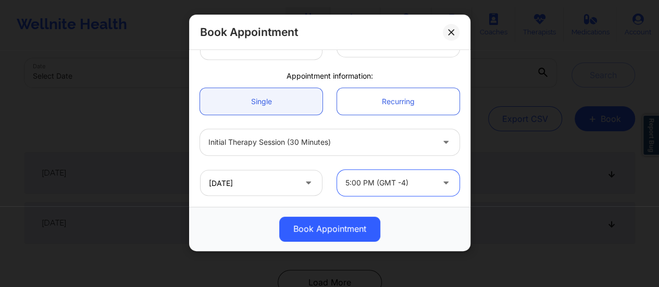
scroll to position [56, 0]
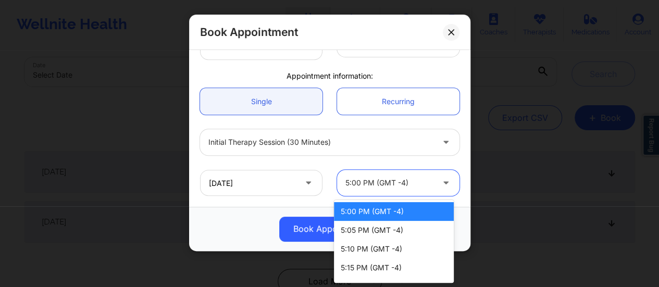
click at [409, 183] on div at bounding box center [389, 183] width 88 height 12
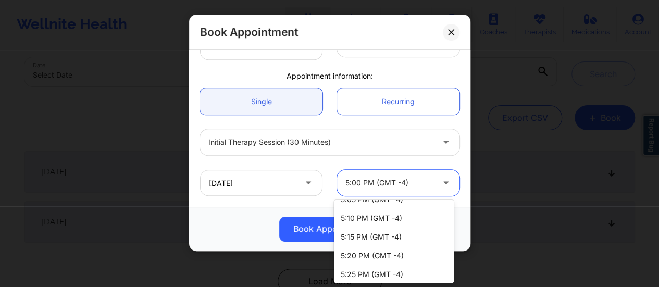
scroll to position [0, 0]
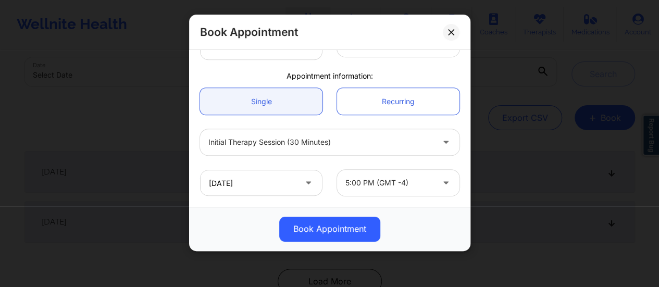
click at [322, 187] on div "[DATE]" at bounding box center [261, 183] width 137 height 26
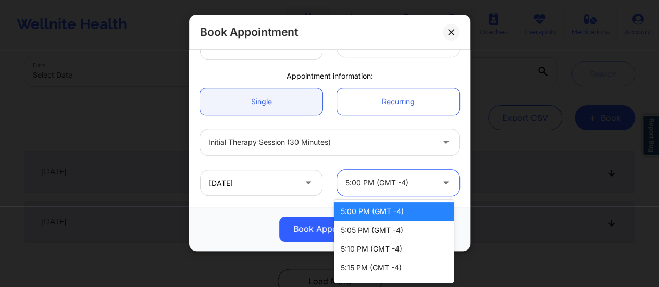
click at [374, 181] on div at bounding box center [389, 183] width 88 height 12
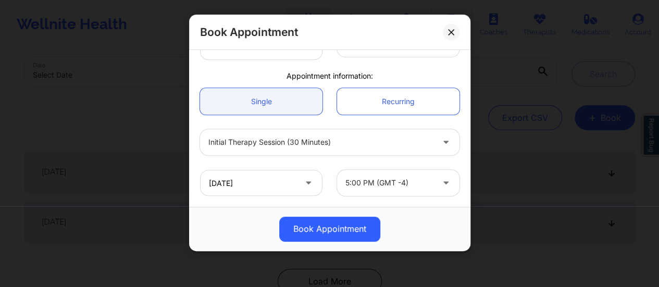
click at [304, 185] on icon at bounding box center [308, 181] width 10 height 9
click at [290, 181] on input "[DATE]" at bounding box center [261, 183] width 122 height 26
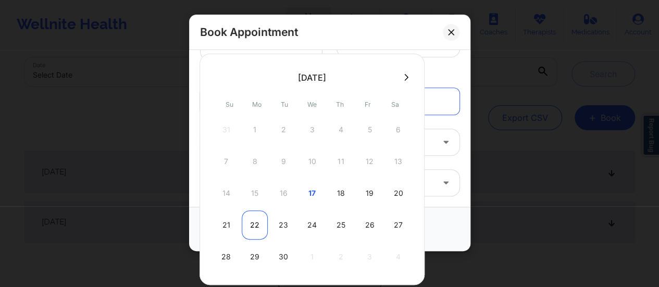
click at [254, 222] on div "22" at bounding box center [255, 224] width 26 height 29
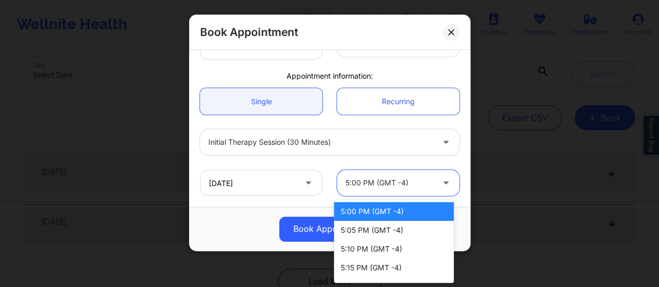
click at [378, 180] on div at bounding box center [389, 183] width 88 height 12
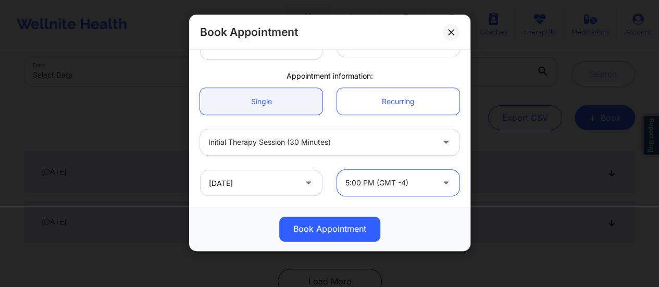
click at [385, 182] on div at bounding box center [389, 183] width 88 height 12
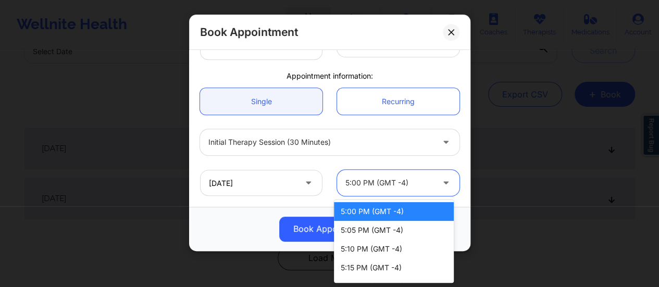
click at [366, 182] on div at bounding box center [389, 183] width 88 height 12
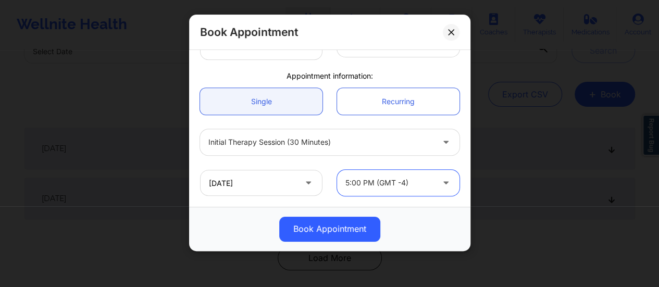
click at [366, 189] on div "5:00 PM (GMT -4)" at bounding box center [389, 183] width 88 height 26
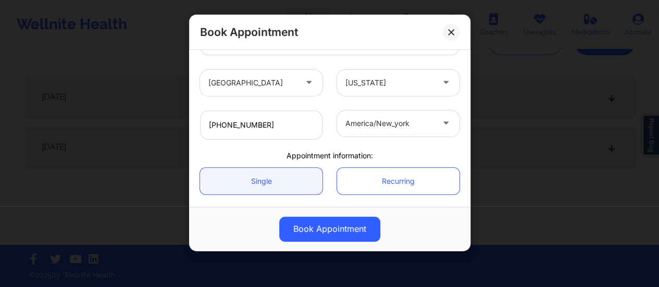
scroll to position [295, 0]
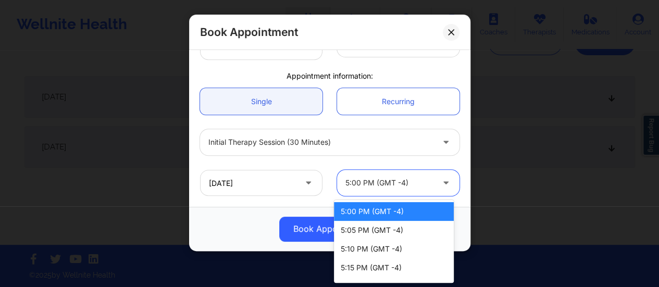
click at [409, 178] on div at bounding box center [389, 183] width 88 height 12
click at [248, 219] on div "Book Appointment" at bounding box center [329, 229] width 267 height 25
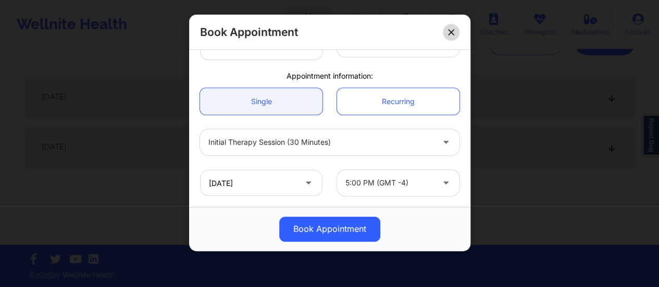
click at [447, 27] on button at bounding box center [451, 32] width 17 height 17
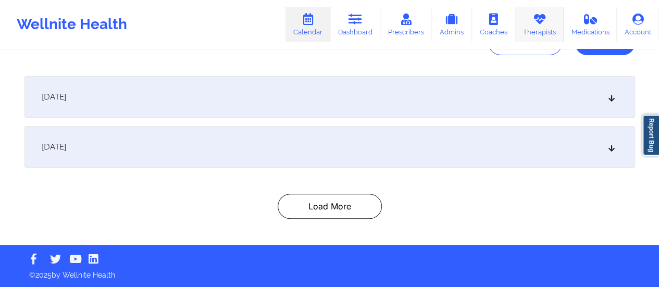
click at [544, 12] on link "Therapists" at bounding box center [539, 24] width 48 height 34
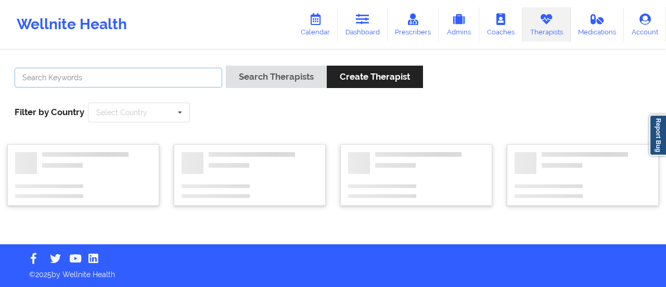
click at [124, 83] on input "text" at bounding box center [119, 78] width 208 height 20
type input "[PERSON_NAME]"
click at [226, 66] on button "Search Therapists" at bounding box center [276, 77] width 101 height 22
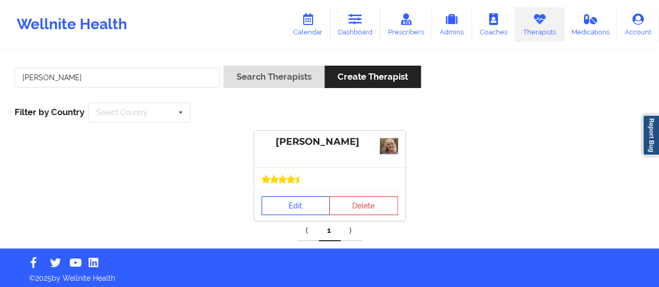
click at [280, 204] on link "Edit" at bounding box center [295, 205] width 69 height 19
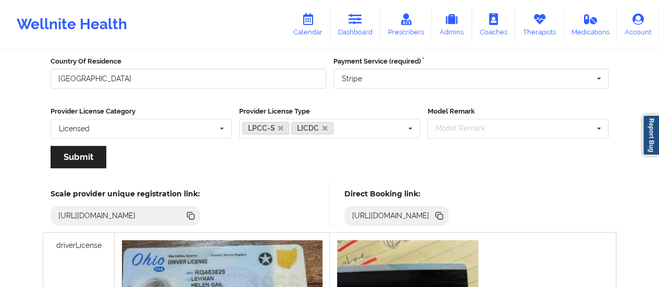
scroll to position [194, 0]
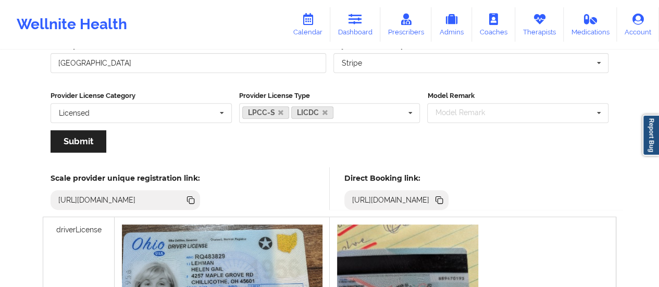
click at [443, 199] on icon at bounding box center [439, 200] width 5 height 5
click at [305, 19] on icon at bounding box center [308, 19] width 14 height 11
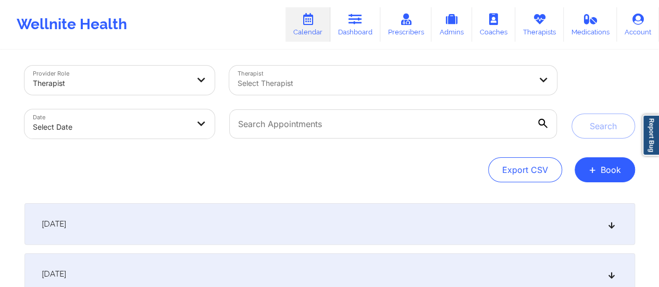
scroll to position [131, 0]
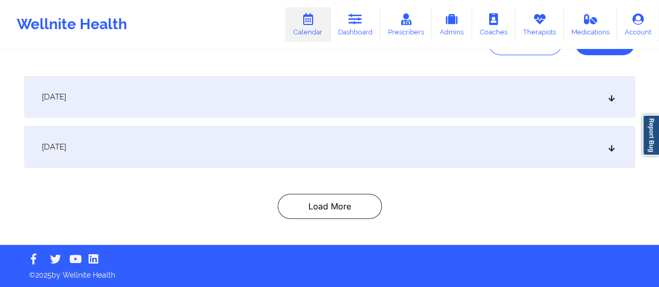
click at [515, 105] on div "[DATE]" at bounding box center [329, 97] width 610 height 42
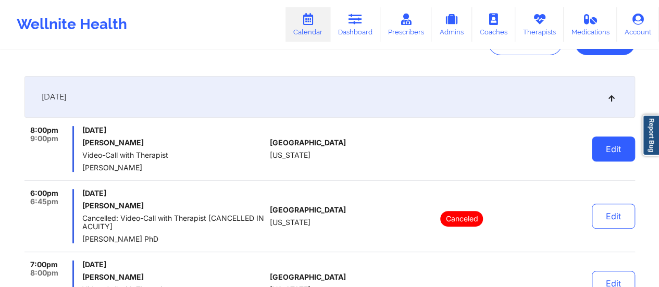
click at [608, 156] on button "Edit" at bounding box center [613, 148] width 43 height 25
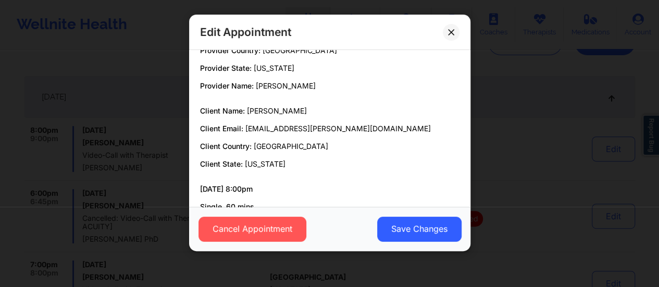
scroll to position [0, 0]
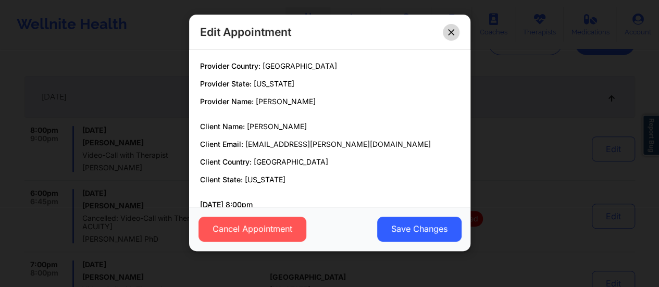
click at [456, 30] on button at bounding box center [451, 32] width 17 height 17
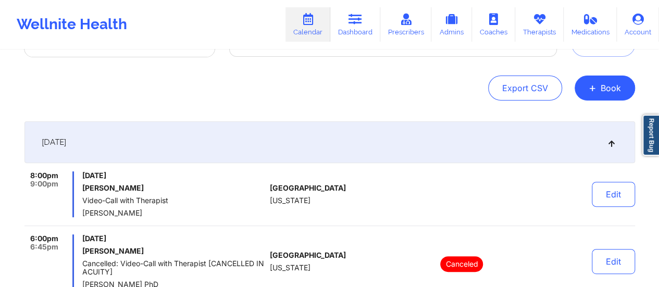
scroll to position [85, 0]
click at [352, 27] on link "Dashboard" at bounding box center [355, 24] width 50 height 34
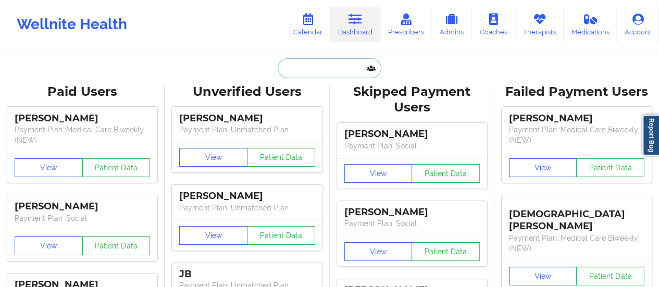
click at [317, 64] on input "text" at bounding box center [329, 68] width 103 height 20
paste input "[PERSON_NAME]"
type input "[PERSON_NAME]"
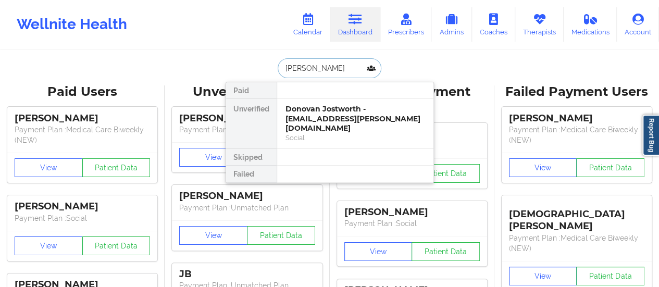
click at [315, 110] on div "Donovan Jostworth - [EMAIL_ADDRESS][PERSON_NAME][DOMAIN_NAME]" at bounding box center [355, 118] width 140 height 29
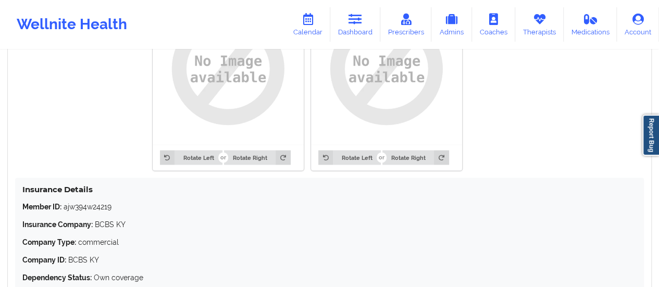
scroll to position [866, 0]
